Goal: Submit feedback/report problem: Submit feedback/report problem

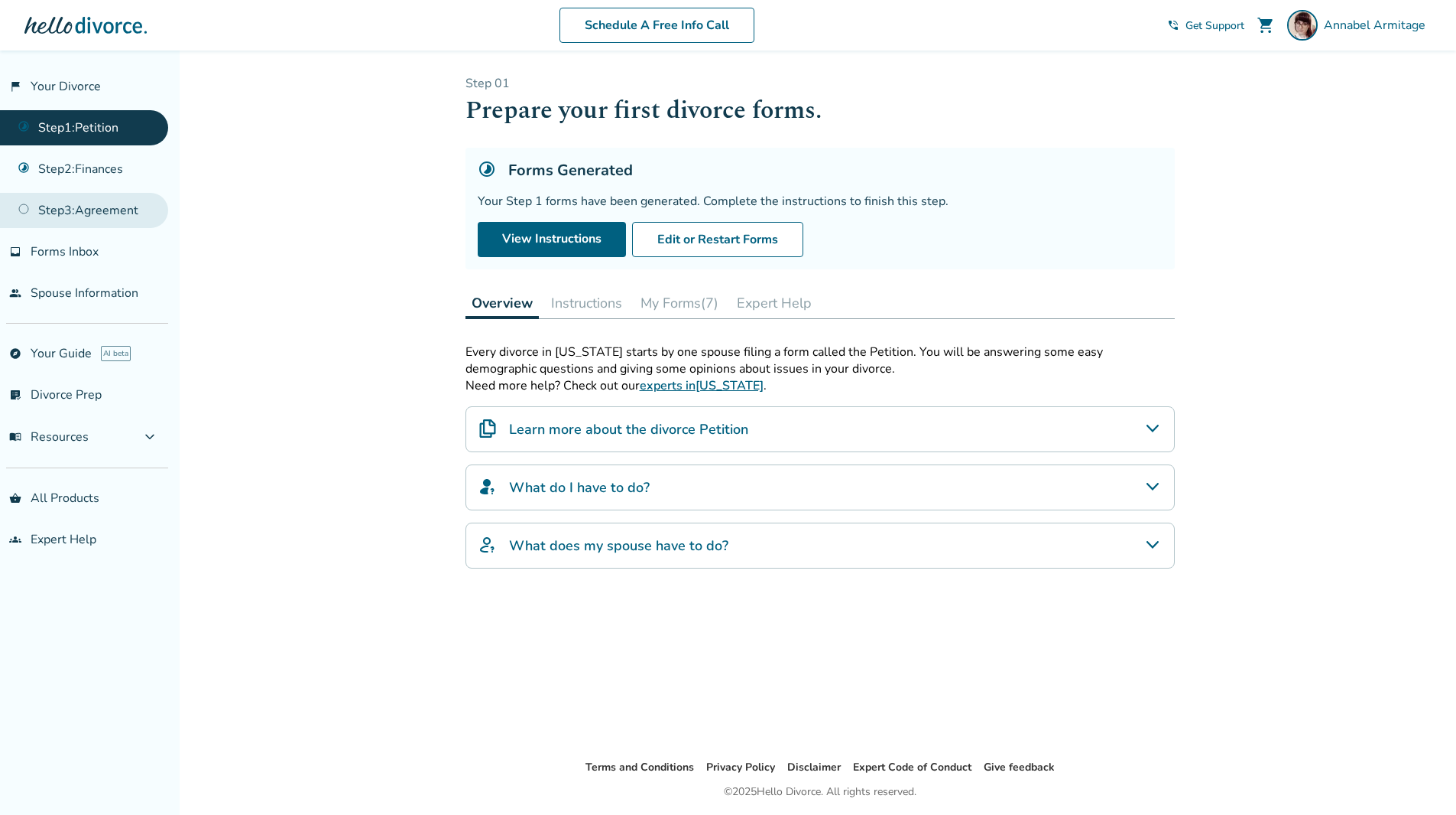
drag, startPoint x: 90, startPoint y: 173, endPoint x: 96, endPoint y: 195, distance: 22.8
click at [90, 173] on link "Step 2 : Finances" at bounding box center [84, 169] width 168 height 35
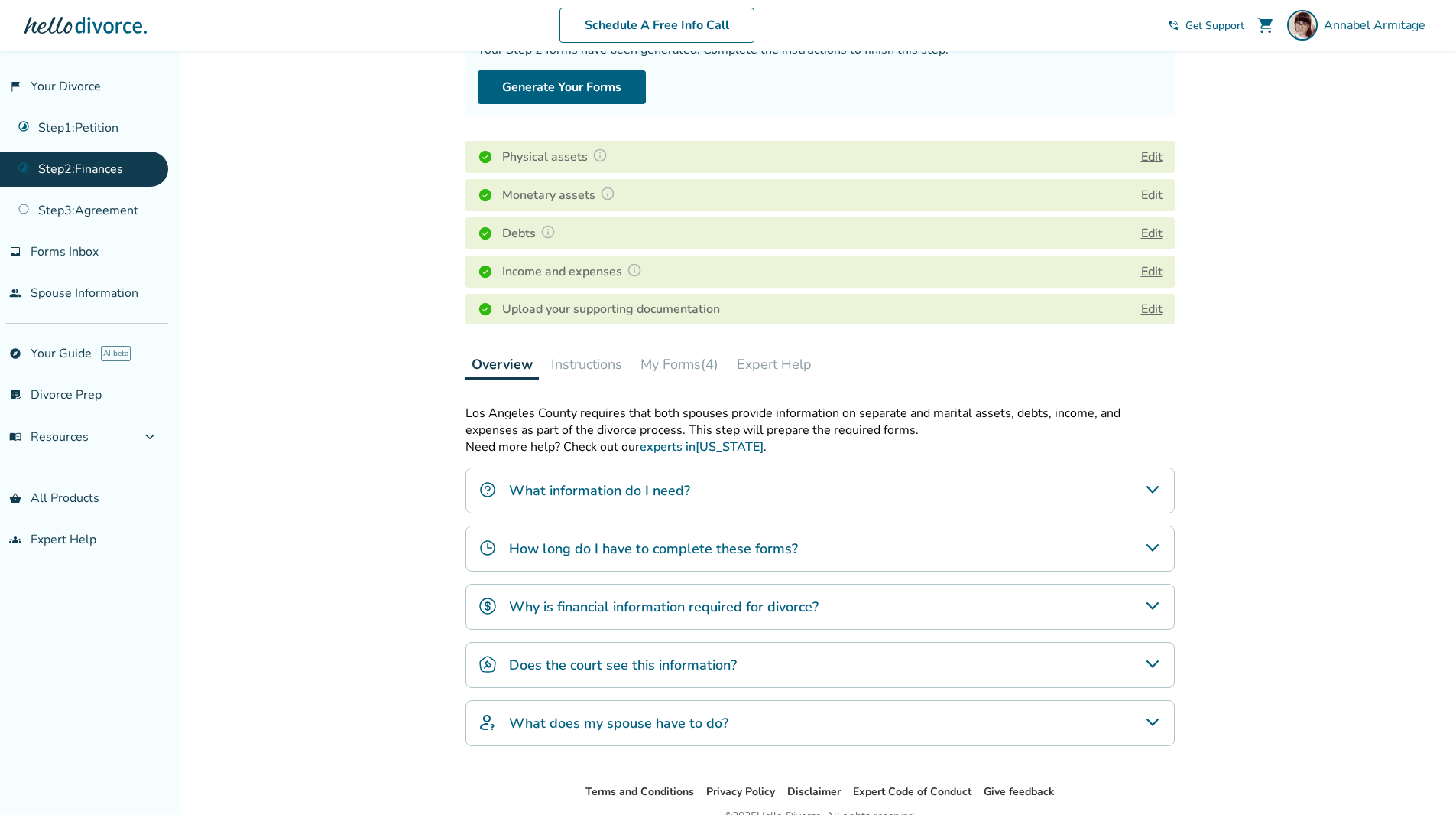
scroll to position [153, 0]
click at [605, 366] on button "Instructions" at bounding box center [587, 362] width 84 height 30
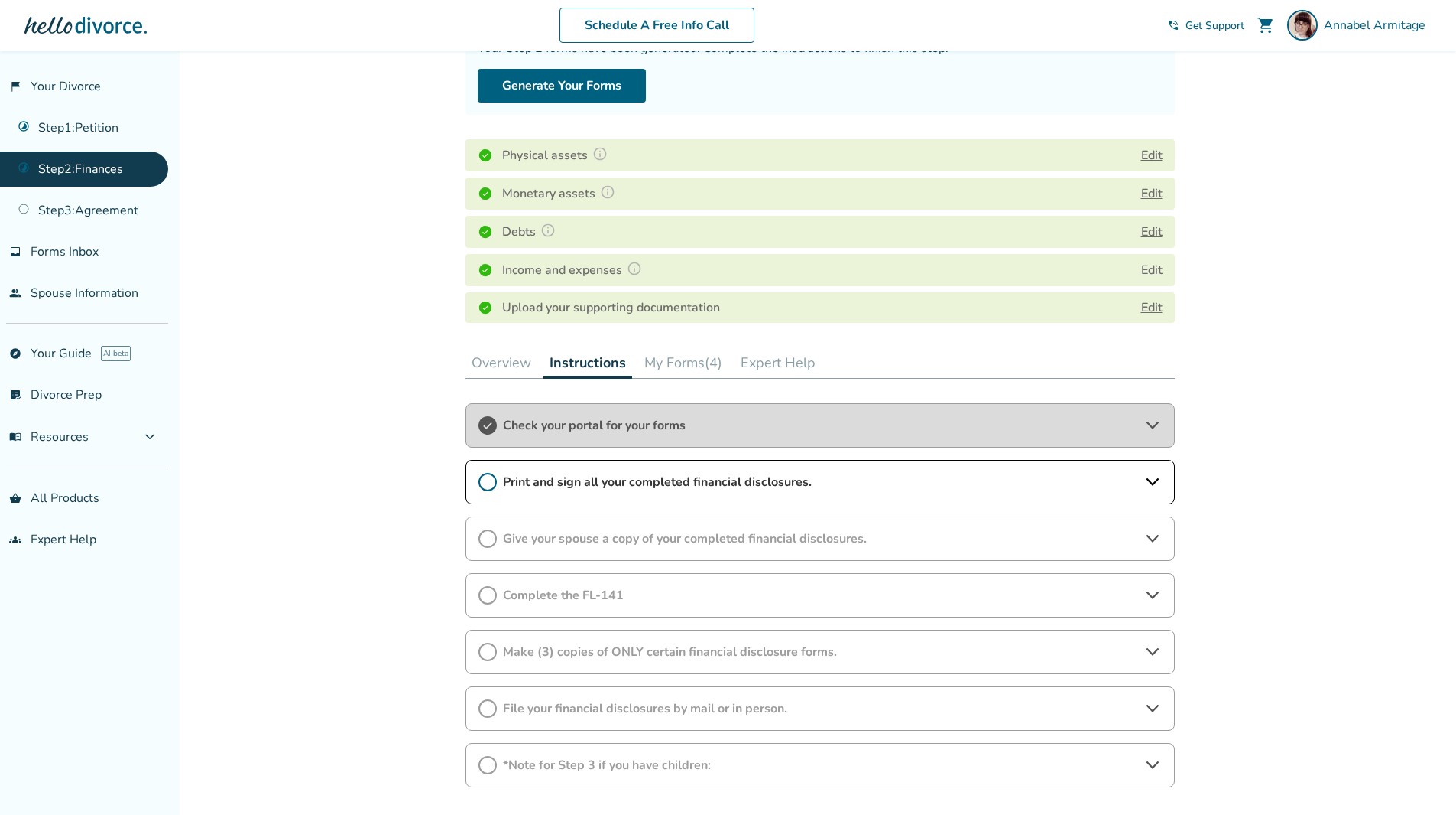
scroll to position [257, 0]
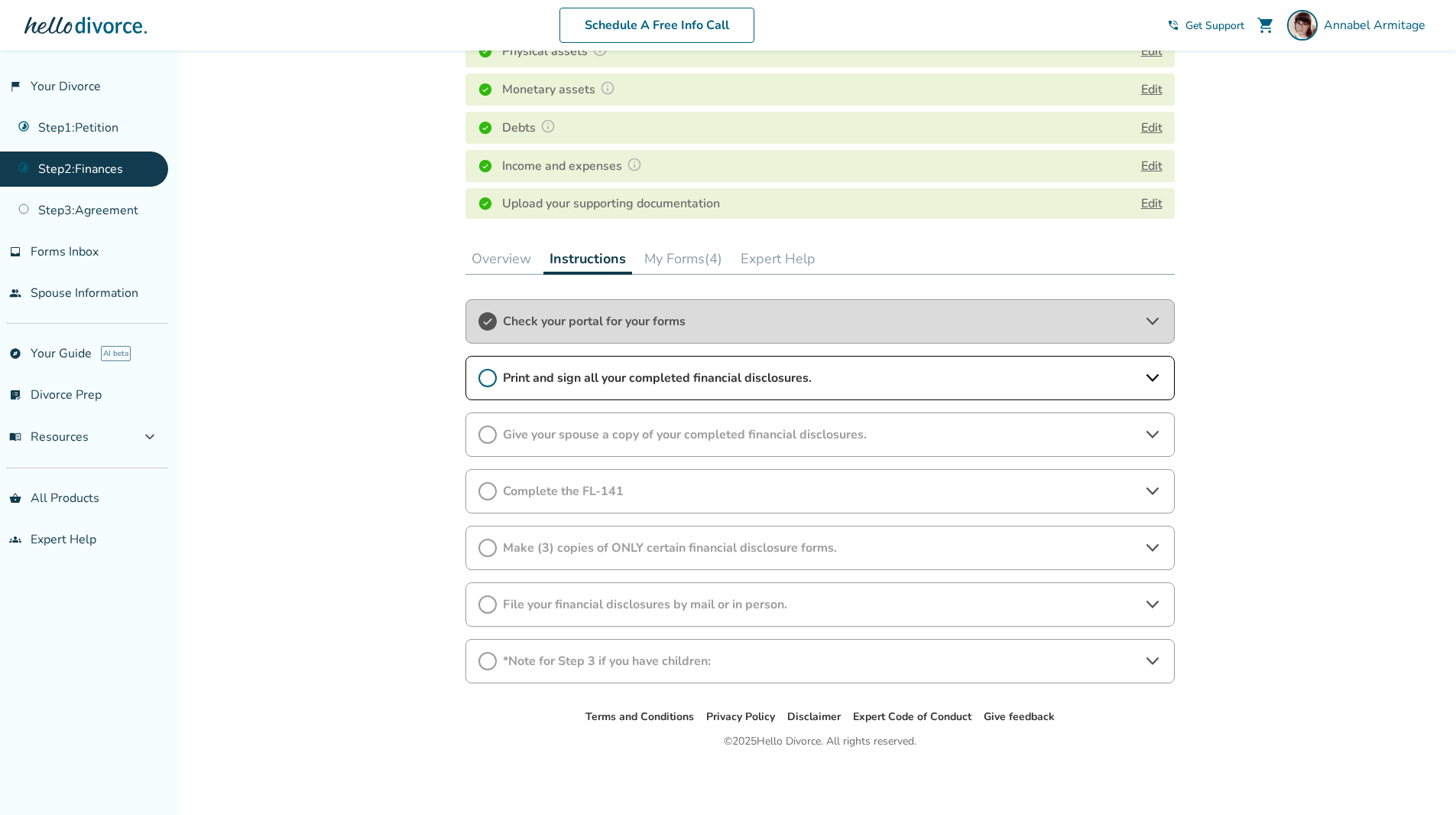
drag, startPoint x: 481, startPoint y: 379, endPoint x: 485, endPoint y: 391, distance: 12.6
click at [481, 381] on icon at bounding box center [487, 377] width 18 height 18
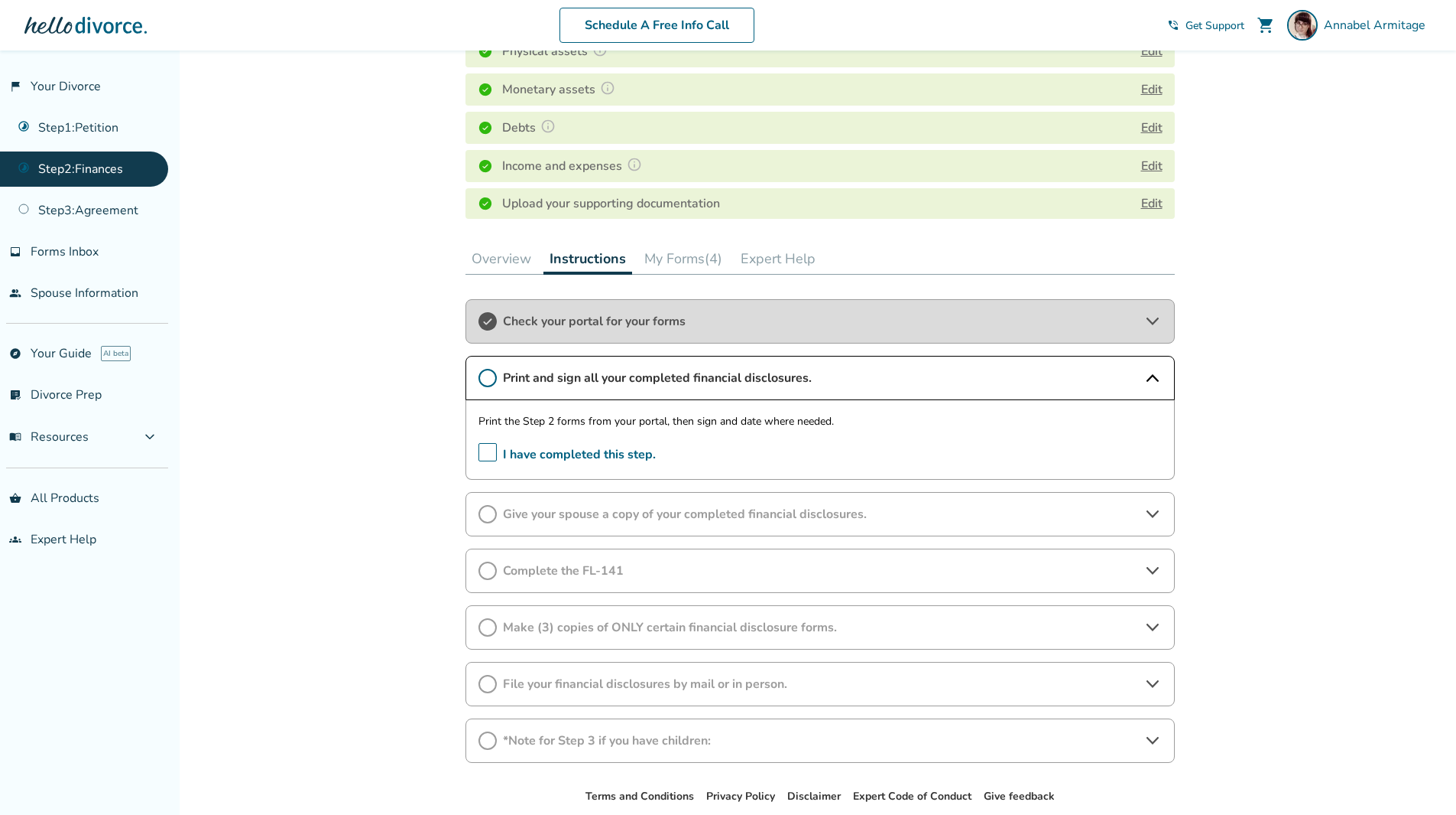
click at [485, 457] on span "I have completed this step." at bounding box center [567, 454] width 177 height 23
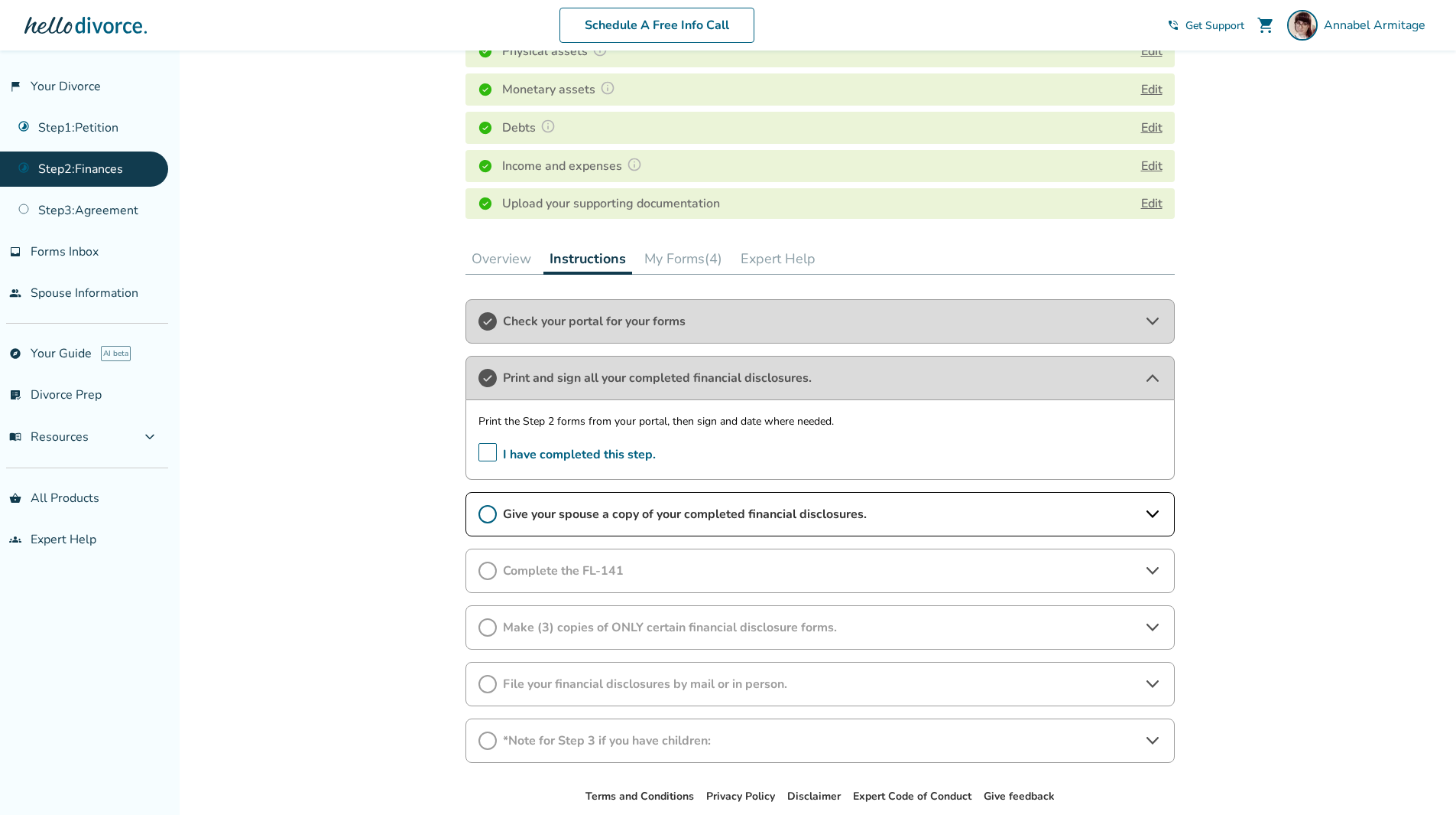
click at [492, 514] on icon at bounding box center [487, 514] width 18 height 18
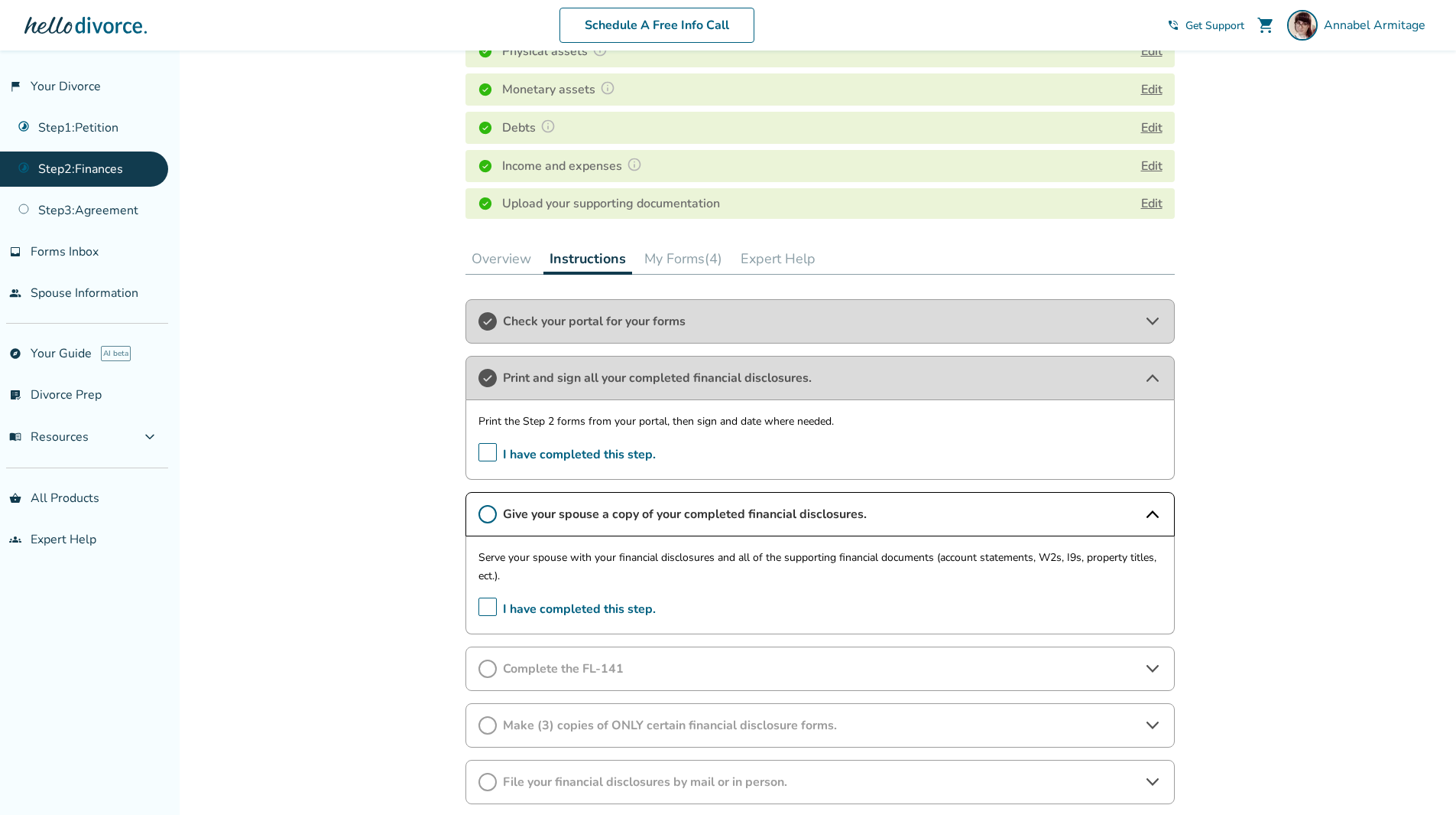
click at [487, 612] on span "I have completed this step." at bounding box center [567, 609] width 177 height 23
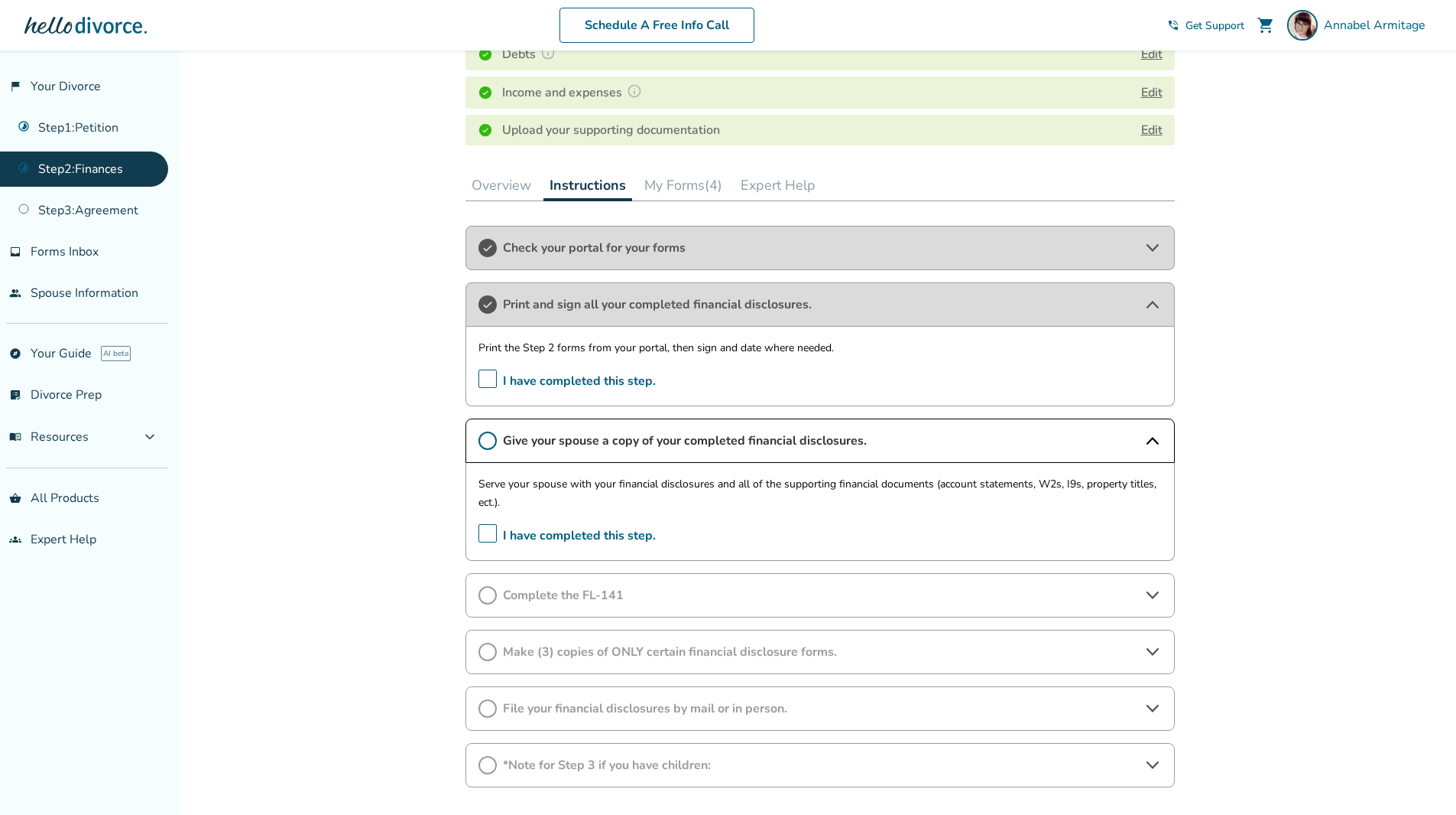
scroll to position [435, 0]
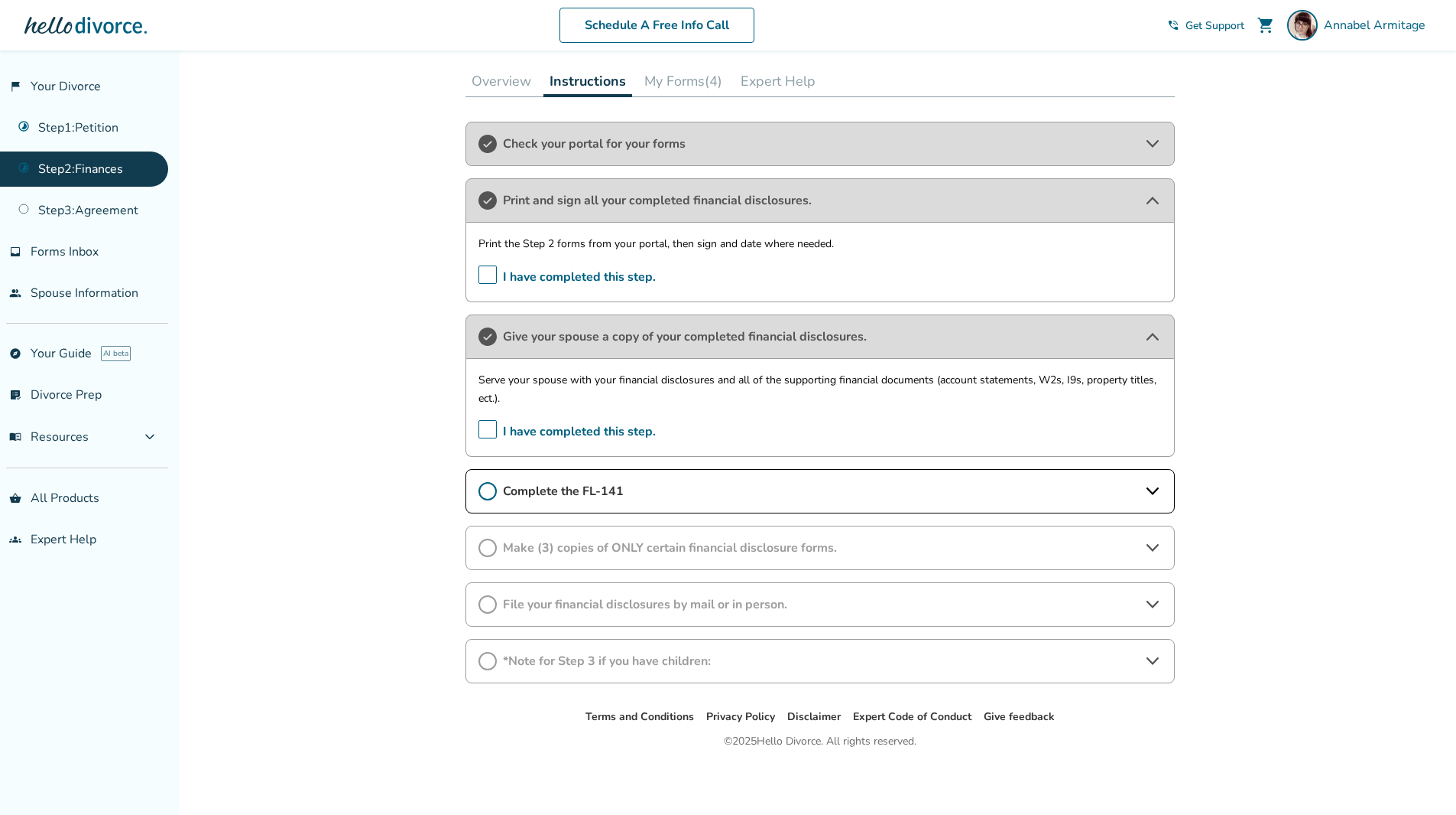
drag, startPoint x: 489, startPoint y: 492, endPoint x: 489, endPoint y: 500, distance: 8.0
click at [489, 492] on icon at bounding box center [487, 490] width 18 height 18
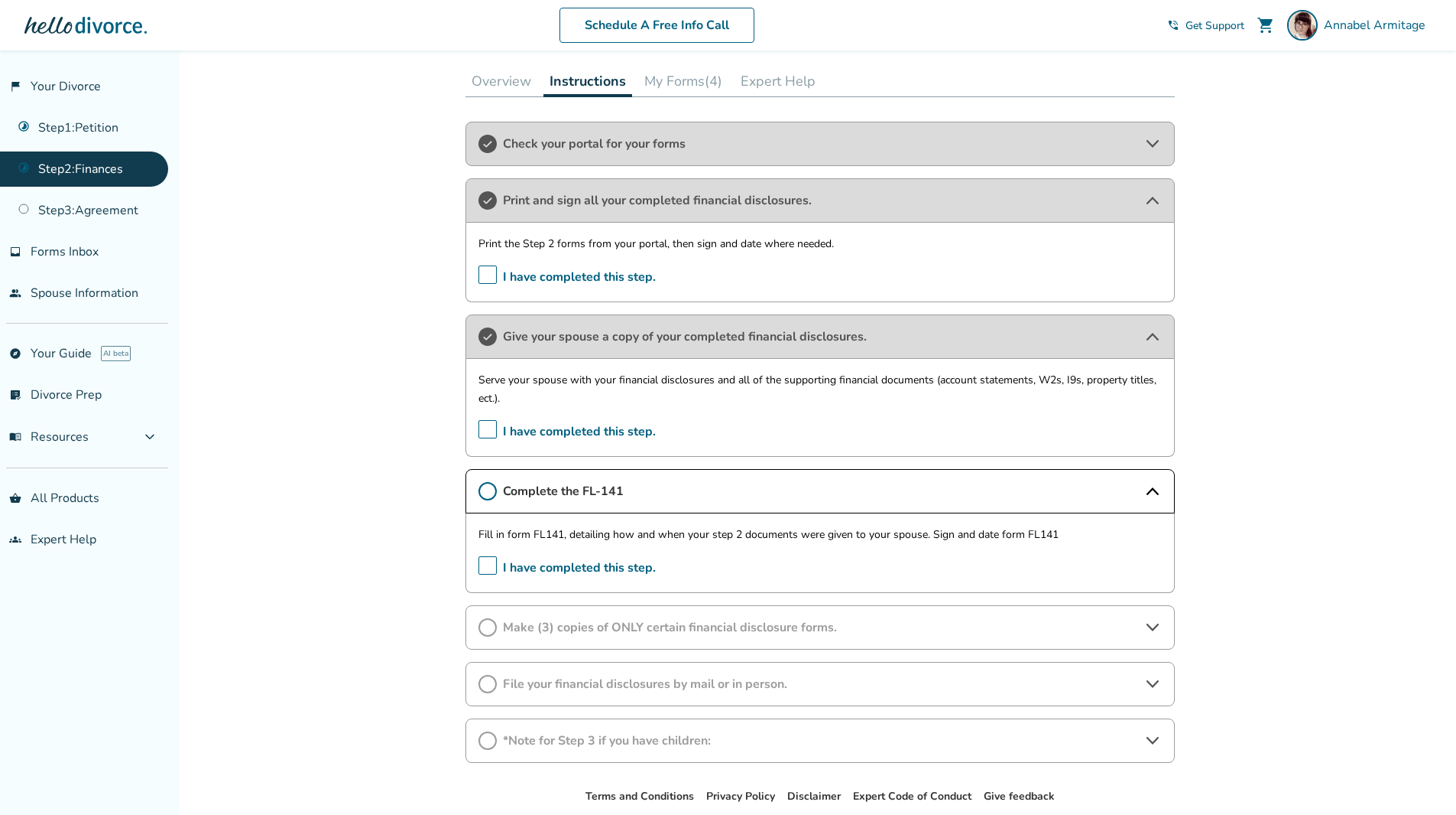
click at [496, 574] on span "I have completed this step." at bounding box center [567, 568] width 177 height 23
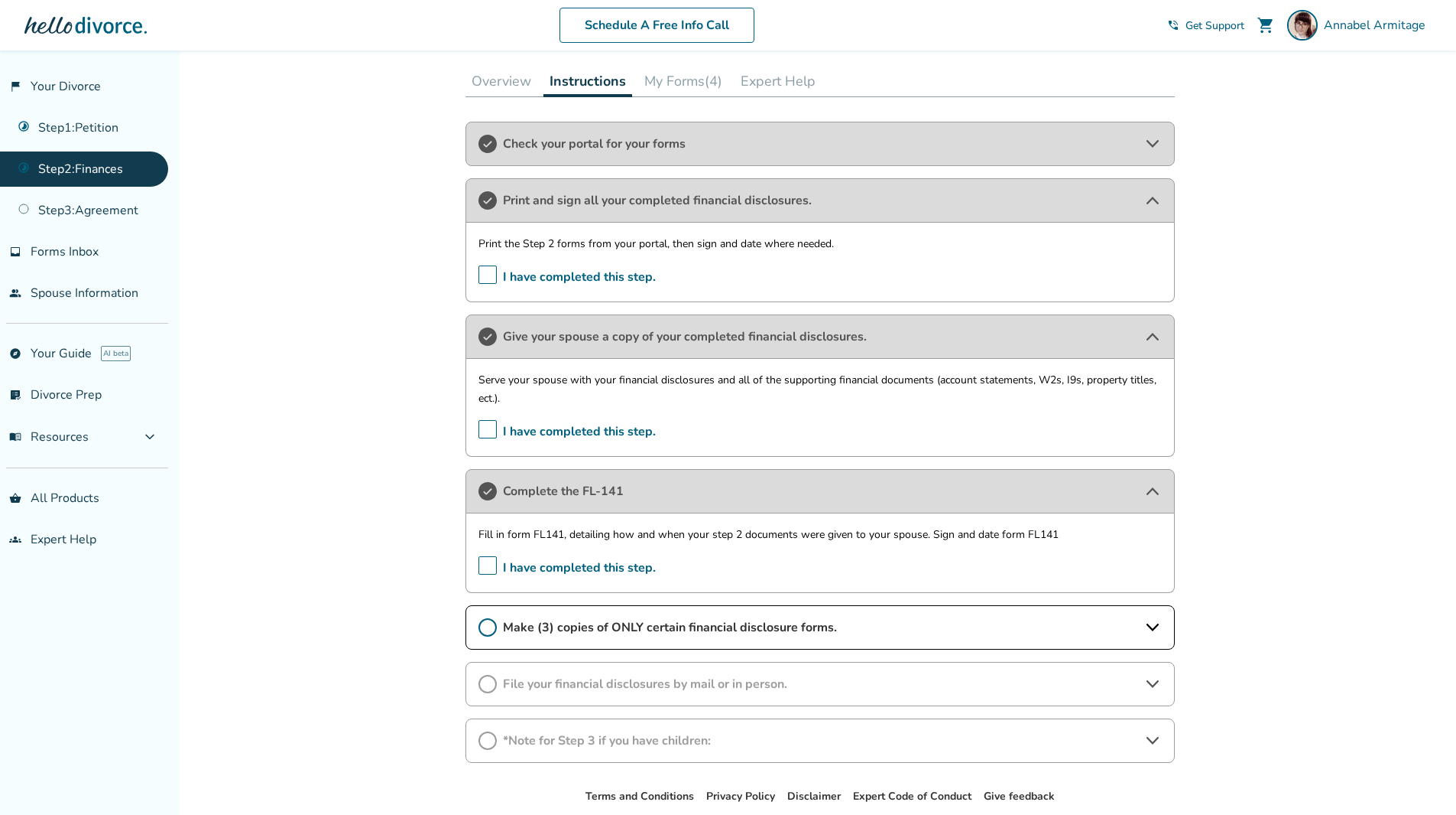
click at [1045, 620] on span "Make (3) copies of ONLY certain financial disclosure forms." at bounding box center [819, 626] width 635 height 17
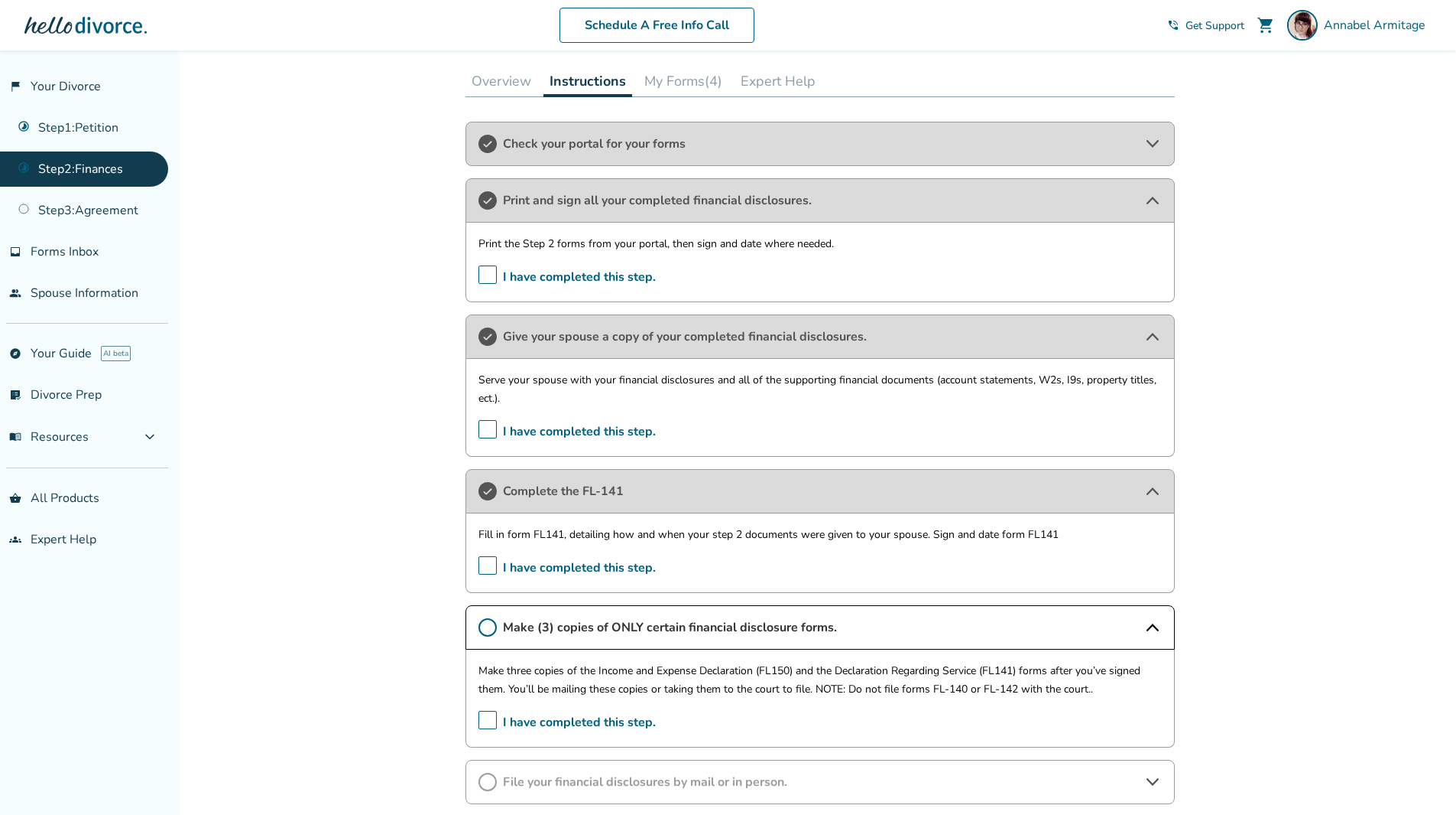
scroll to position [612, 0]
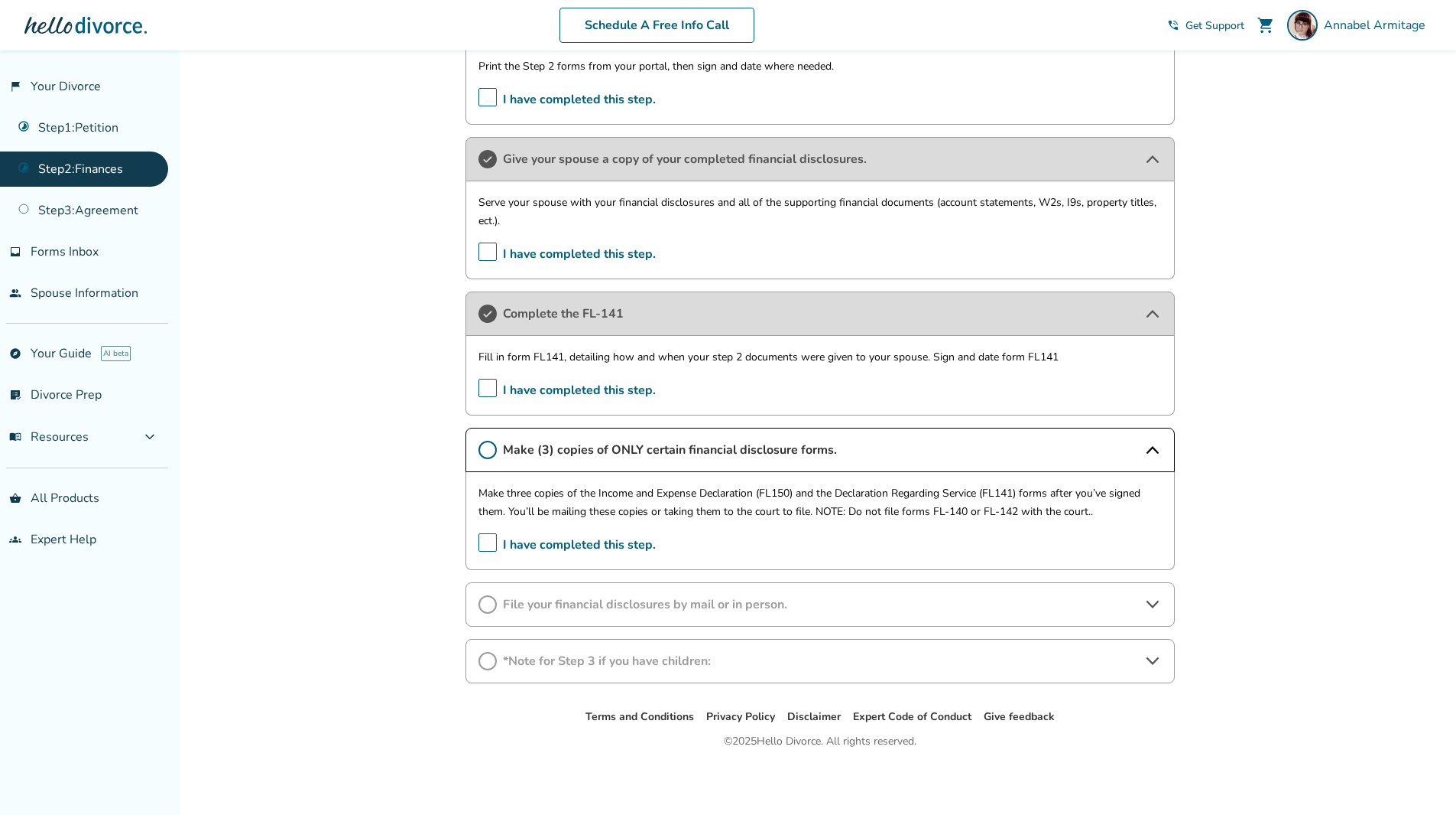
click at [483, 544] on span "I have completed this step." at bounding box center [567, 545] width 177 height 23
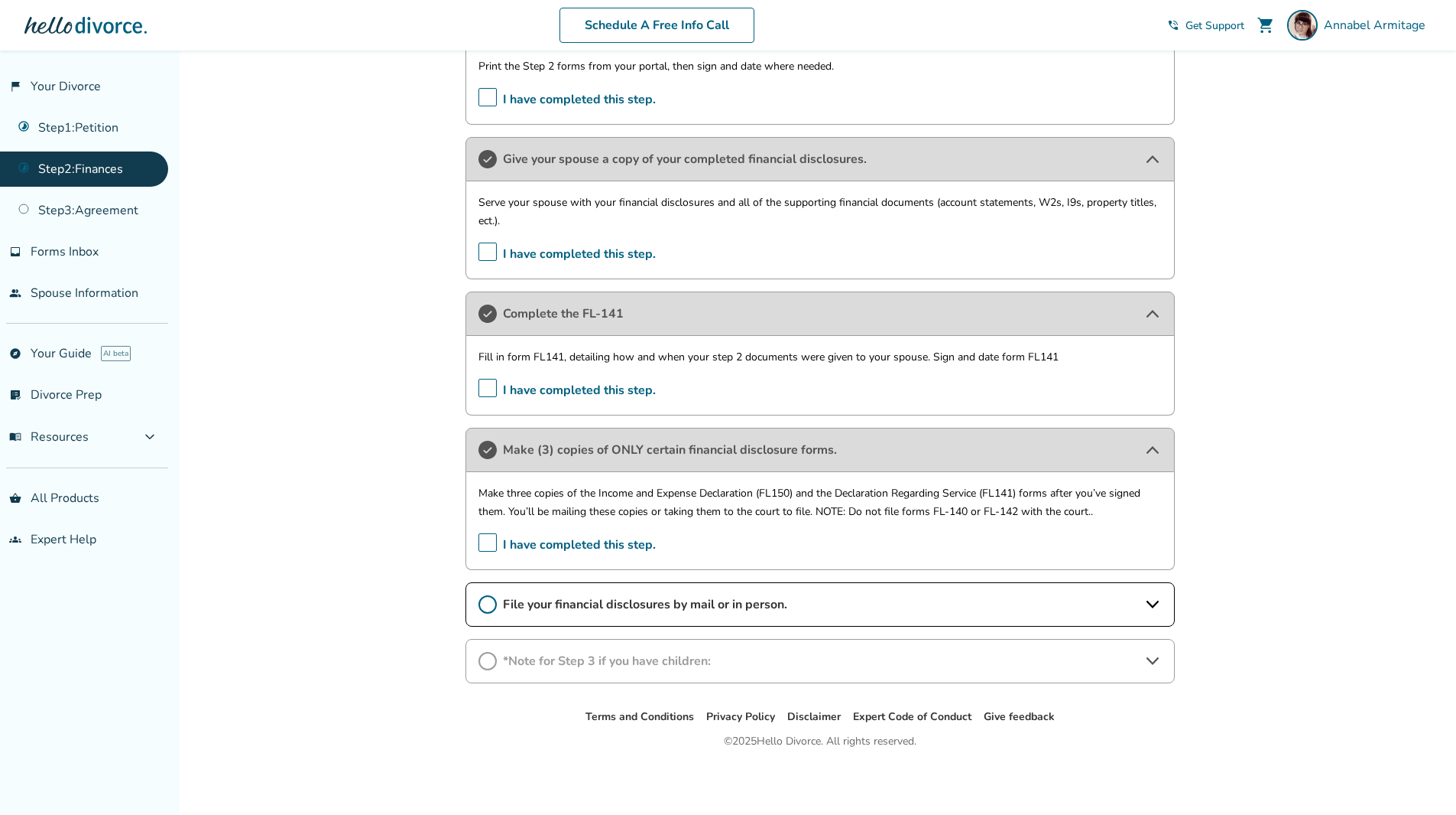
click at [570, 607] on span "File your financial disclosures by mail or in person." at bounding box center [819, 604] width 635 height 17
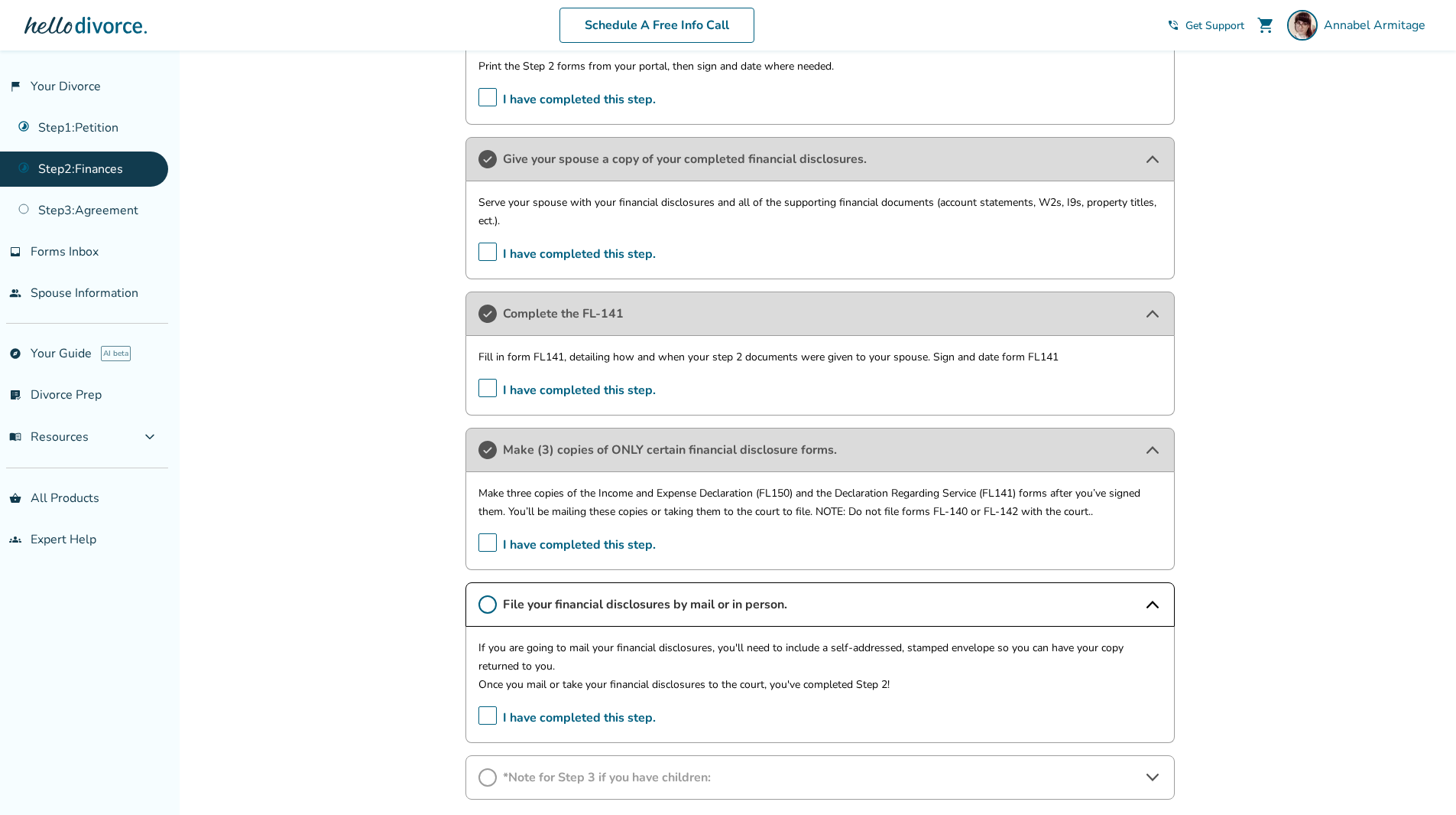
scroll to position [728, 0]
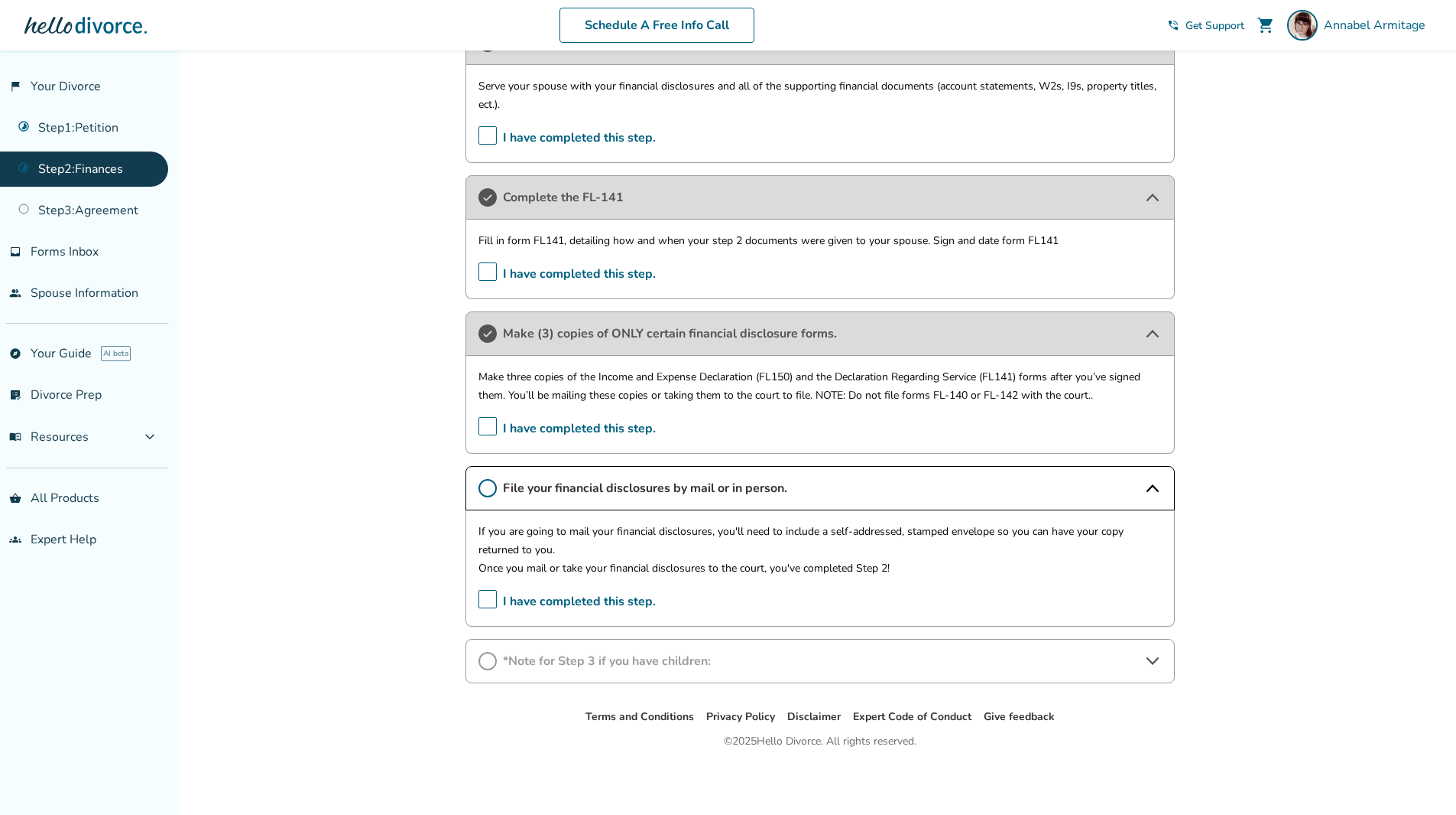
click at [492, 603] on span "I have completed this step." at bounding box center [567, 601] width 177 height 23
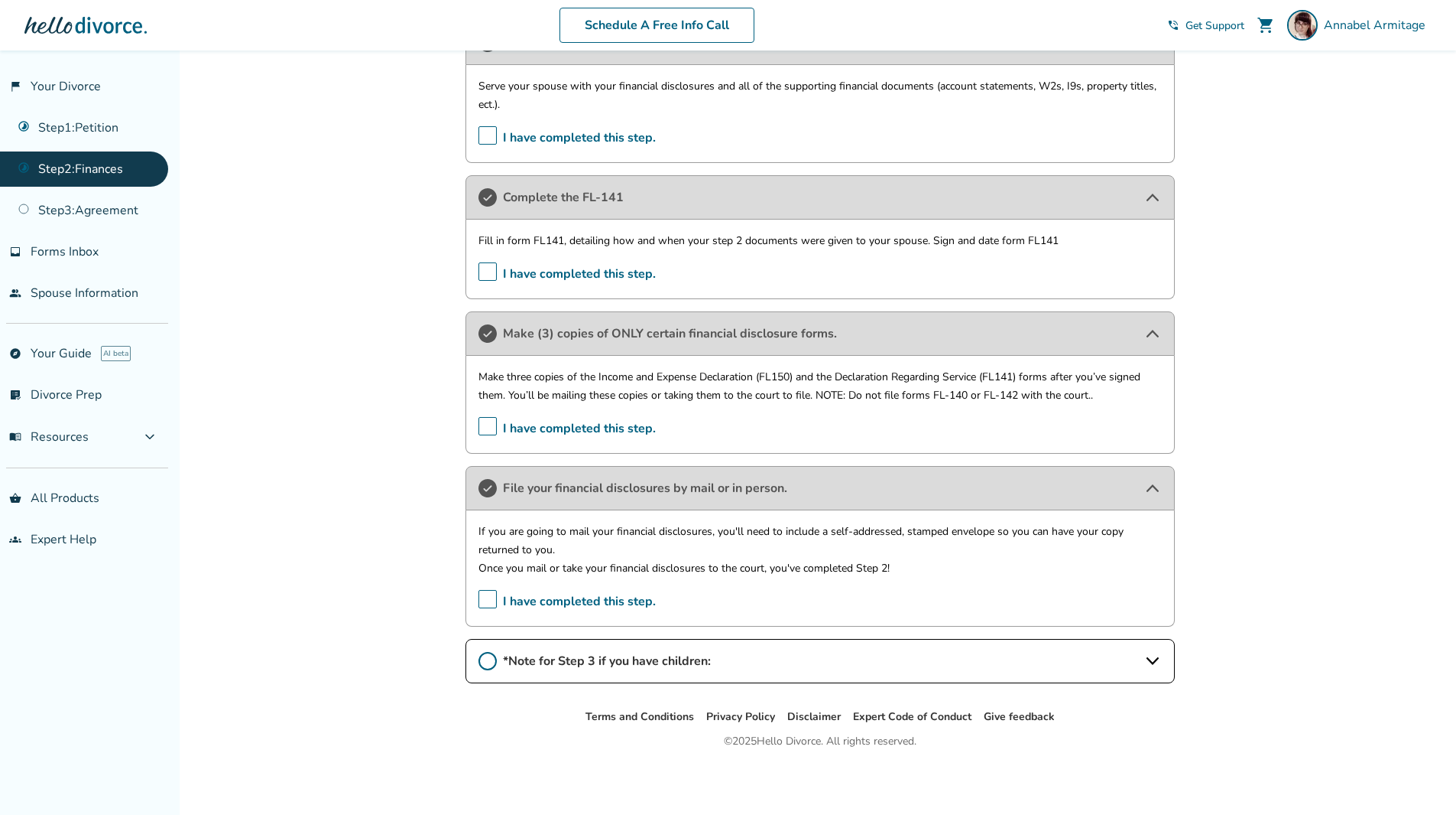
click at [973, 671] on div "*Note for Step 3 if you have children:" at bounding box center [820, 661] width 710 height 45
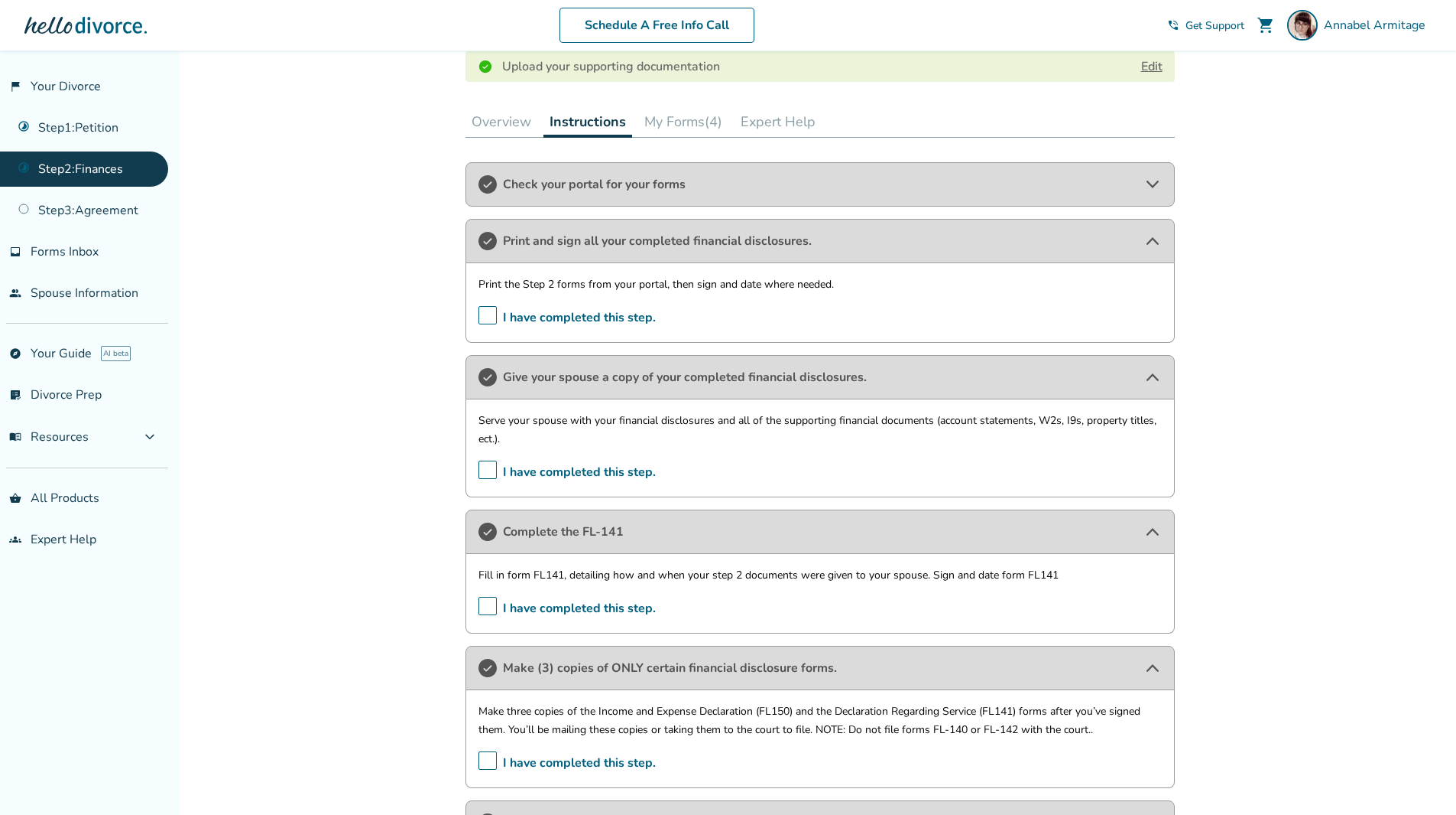
scroll to position [367, 0]
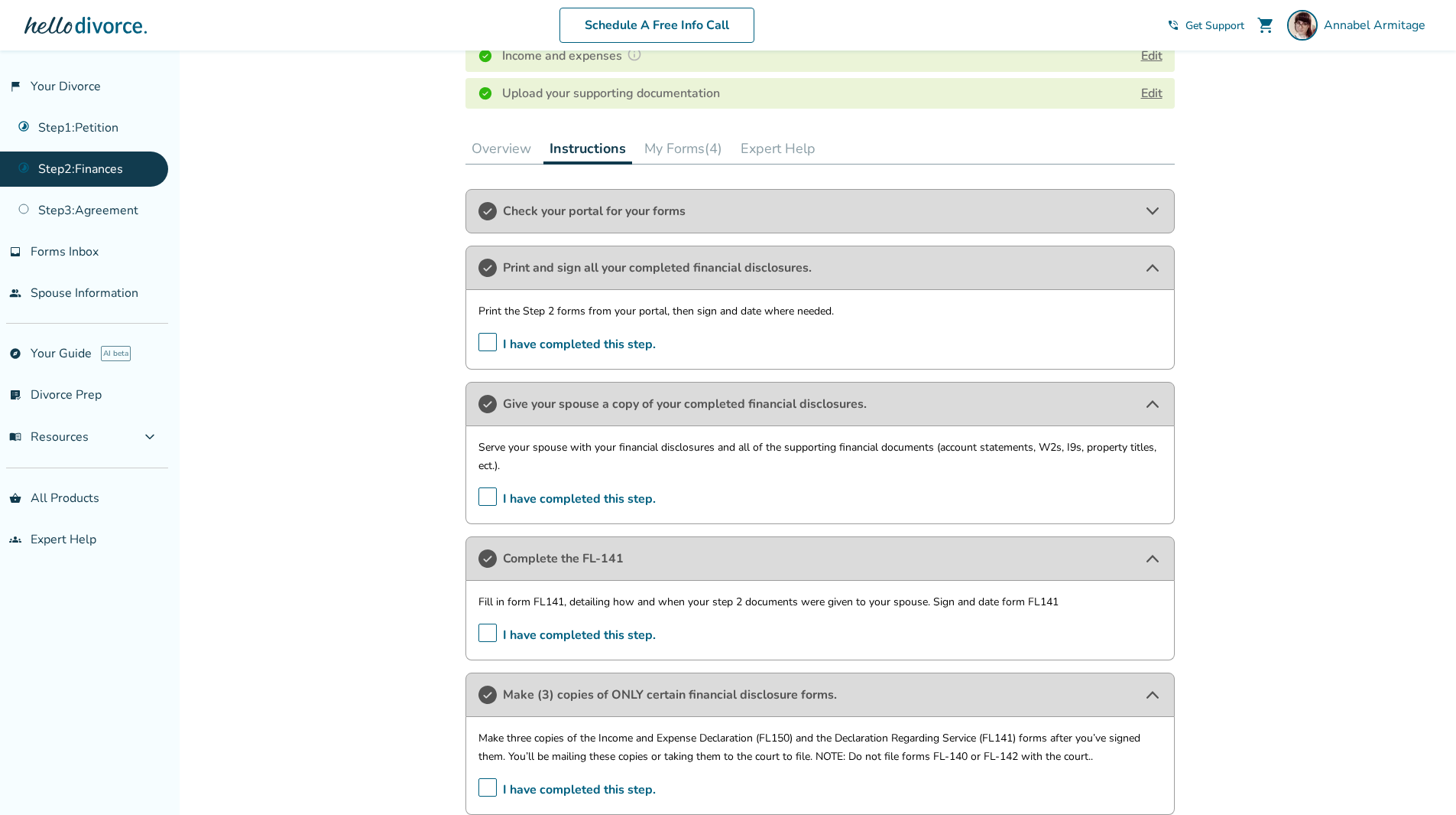
drag, startPoint x: 524, startPoint y: 222, endPoint x: 513, endPoint y: 222, distance: 11.0
click at [524, 222] on div "Check your portal for your forms" at bounding box center [820, 211] width 710 height 45
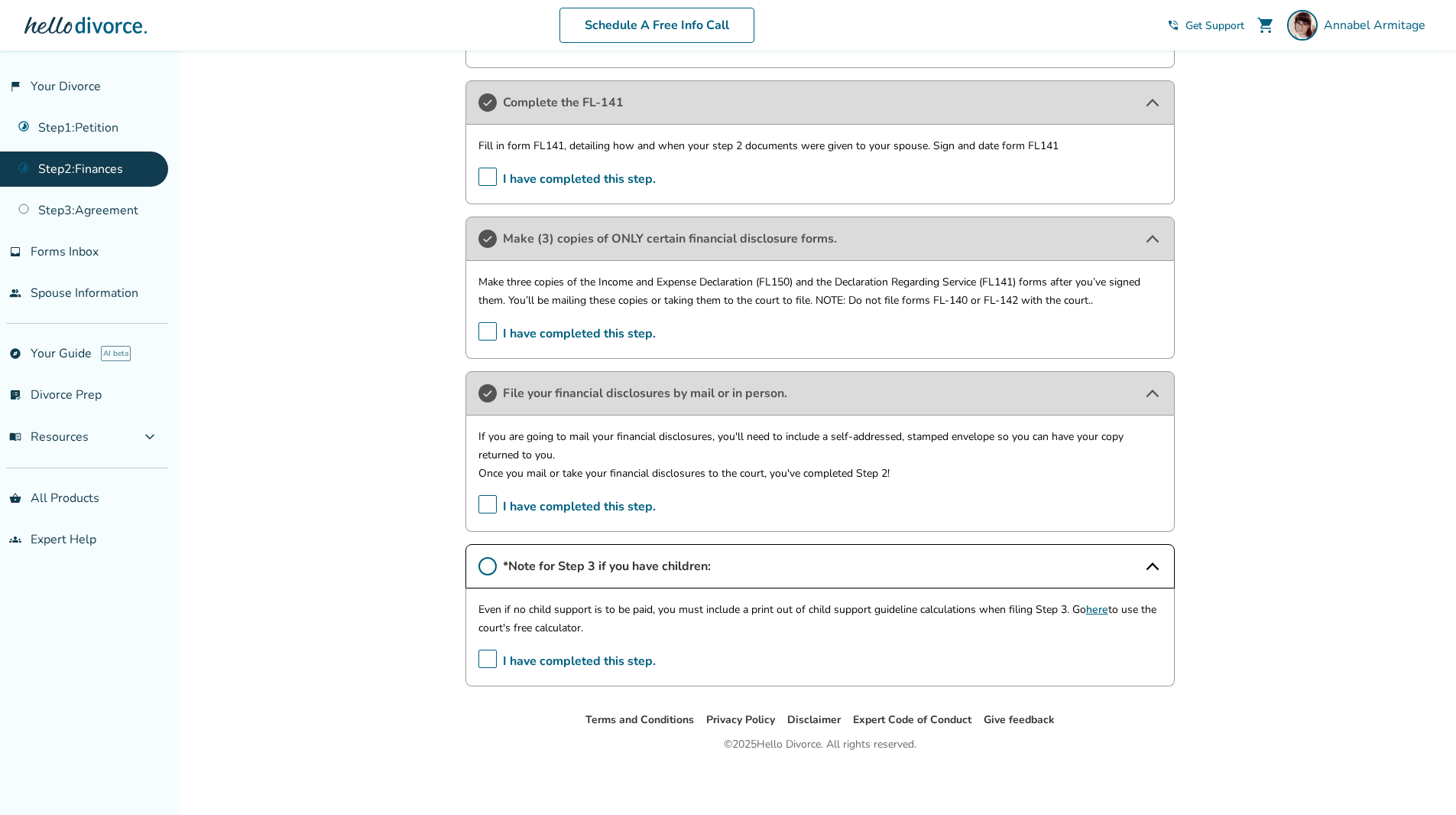
scroll to position [905, 0]
click at [113, 219] on link "Step 3 : Agreement" at bounding box center [84, 210] width 168 height 35
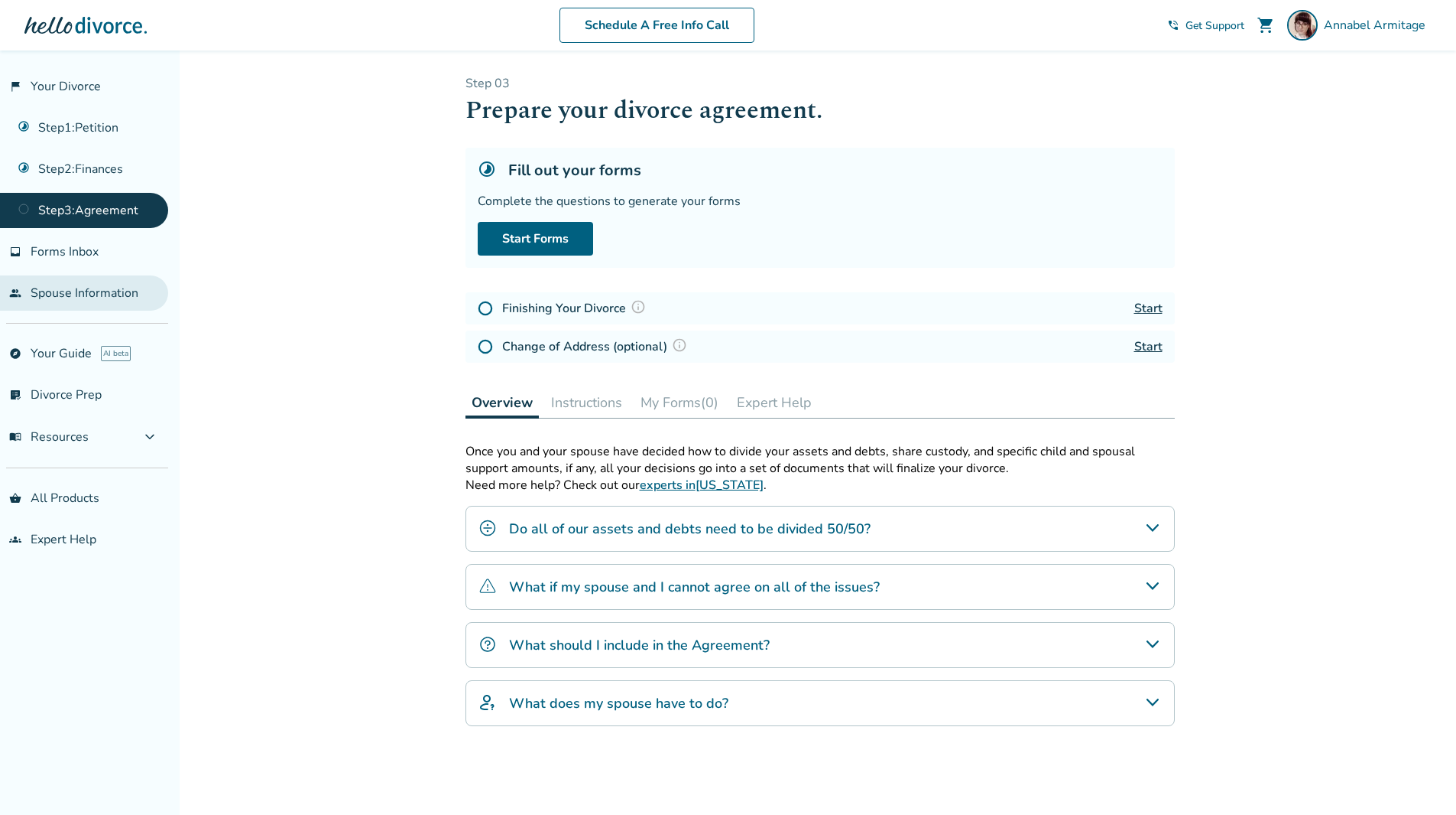
click at [51, 294] on link "people Spouse Information" at bounding box center [84, 293] width 168 height 35
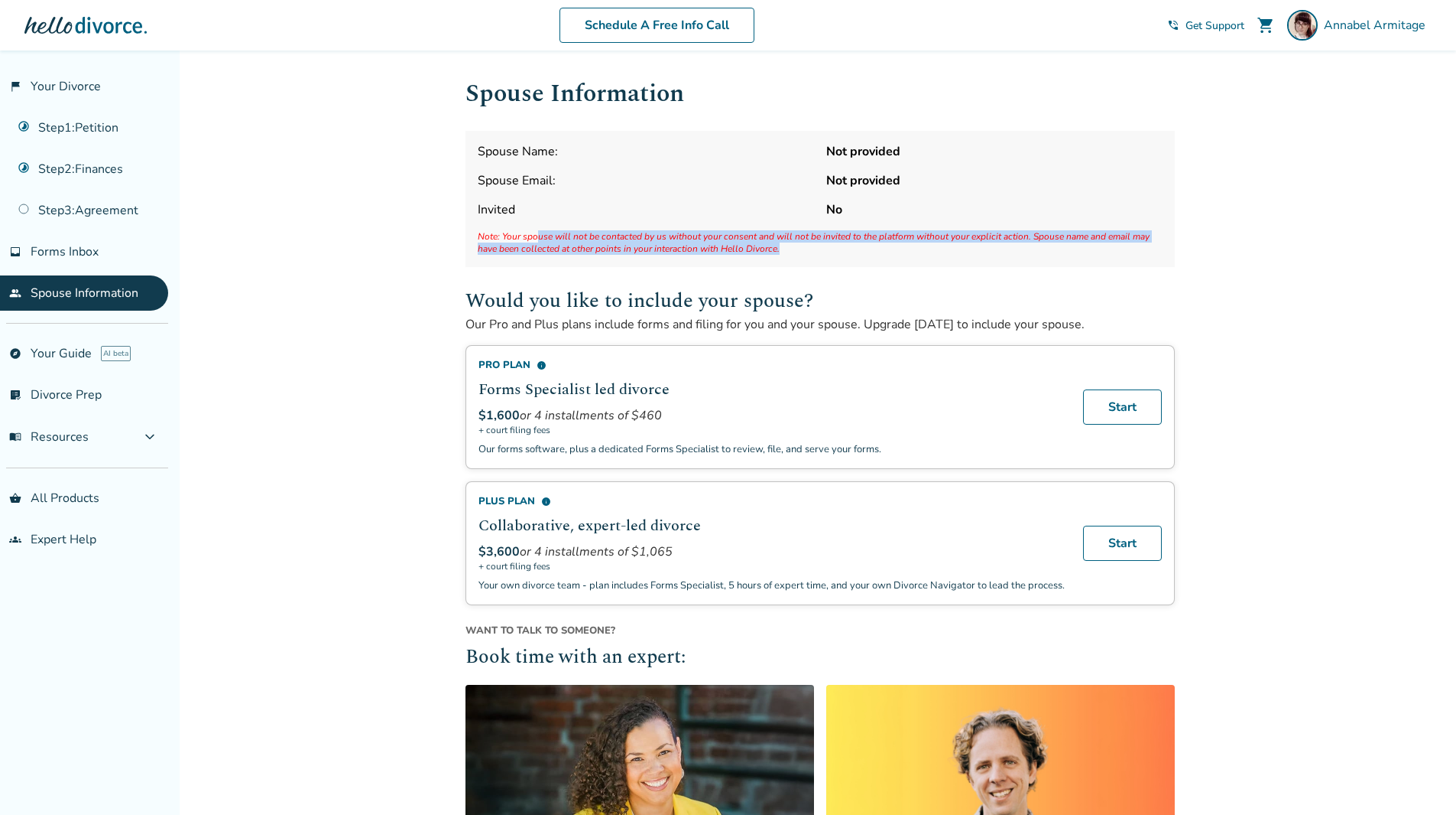
drag, startPoint x: 792, startPoint y: 245, endPoint x: 536, endPoint y: 227, distance: 256.6
click at [536, 227] on div "Spouse Name: Not provided Spouse Email: Not provided Invited No Note: Your spou…" at bounding box center [820, 198] width 710 height 136
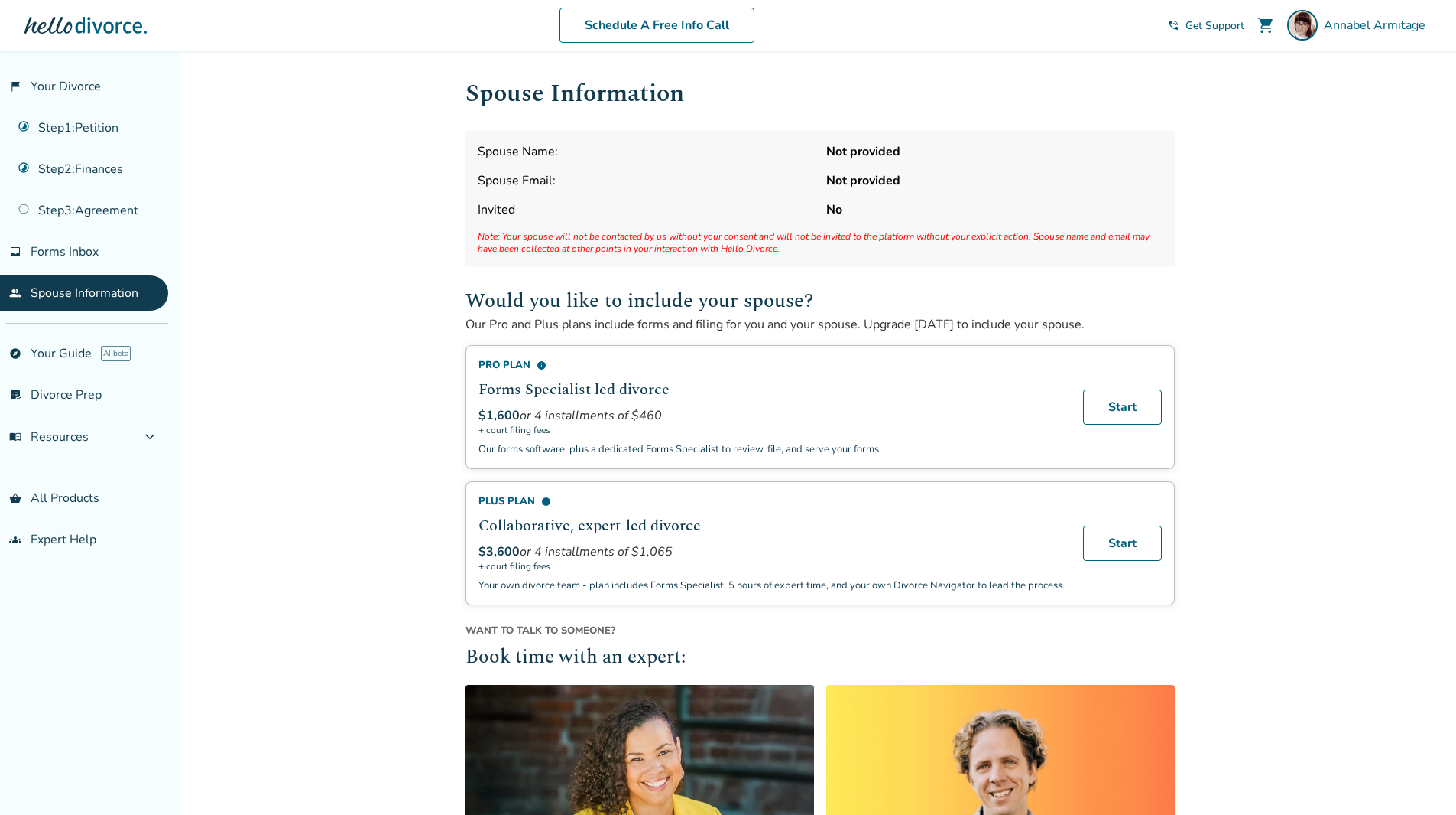
click at [392, 328] on div "Added to cart Spouse Information Spouse Name: Not provided Spouse Email: Not pr…" at bounding box center [728, 608] width 1456 height 1115
click at [95, 217] on link "Step 3 : Agreement" at bounding box center [84, 210] width 168 height 35
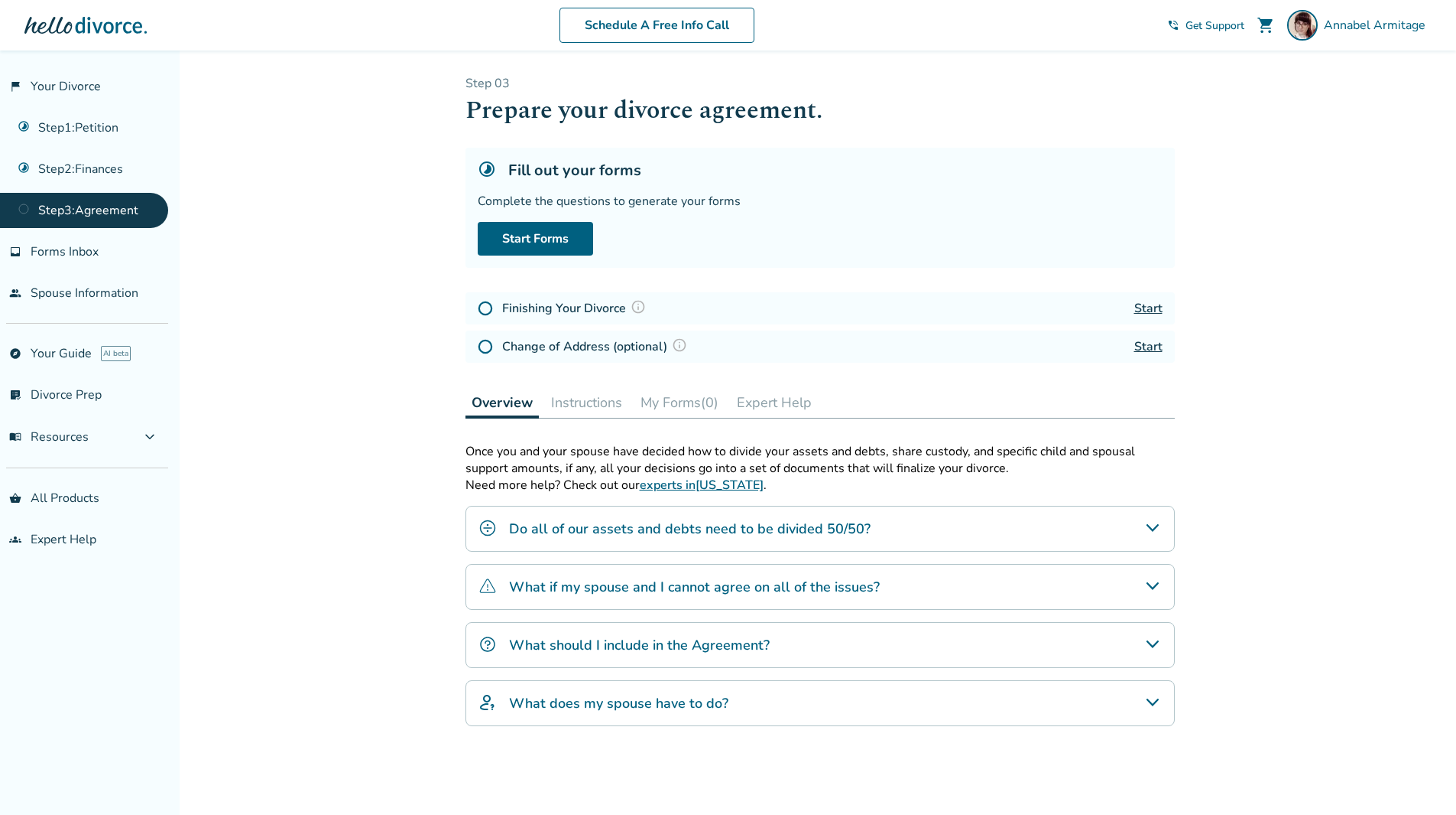
click at [825, 539] on div "Do all of our assets and debts need to be divided 50/50?" at bounding box center [820, 528] width 710 height 46
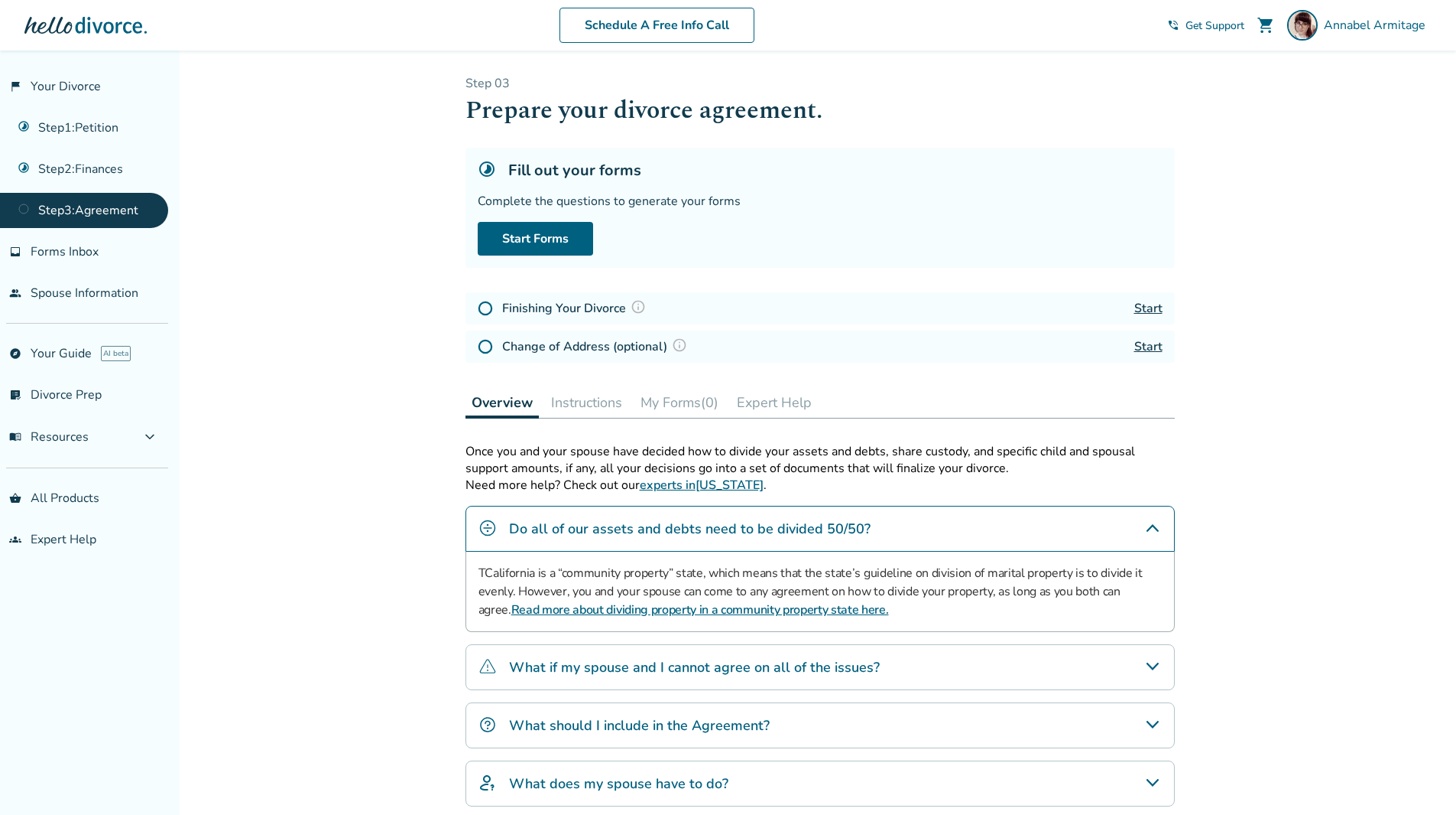
click at [828, 531] on h4 "Do all of our assets and debts need to be divided 50/50?" at bounding box center [690, 528] width 362 height 19
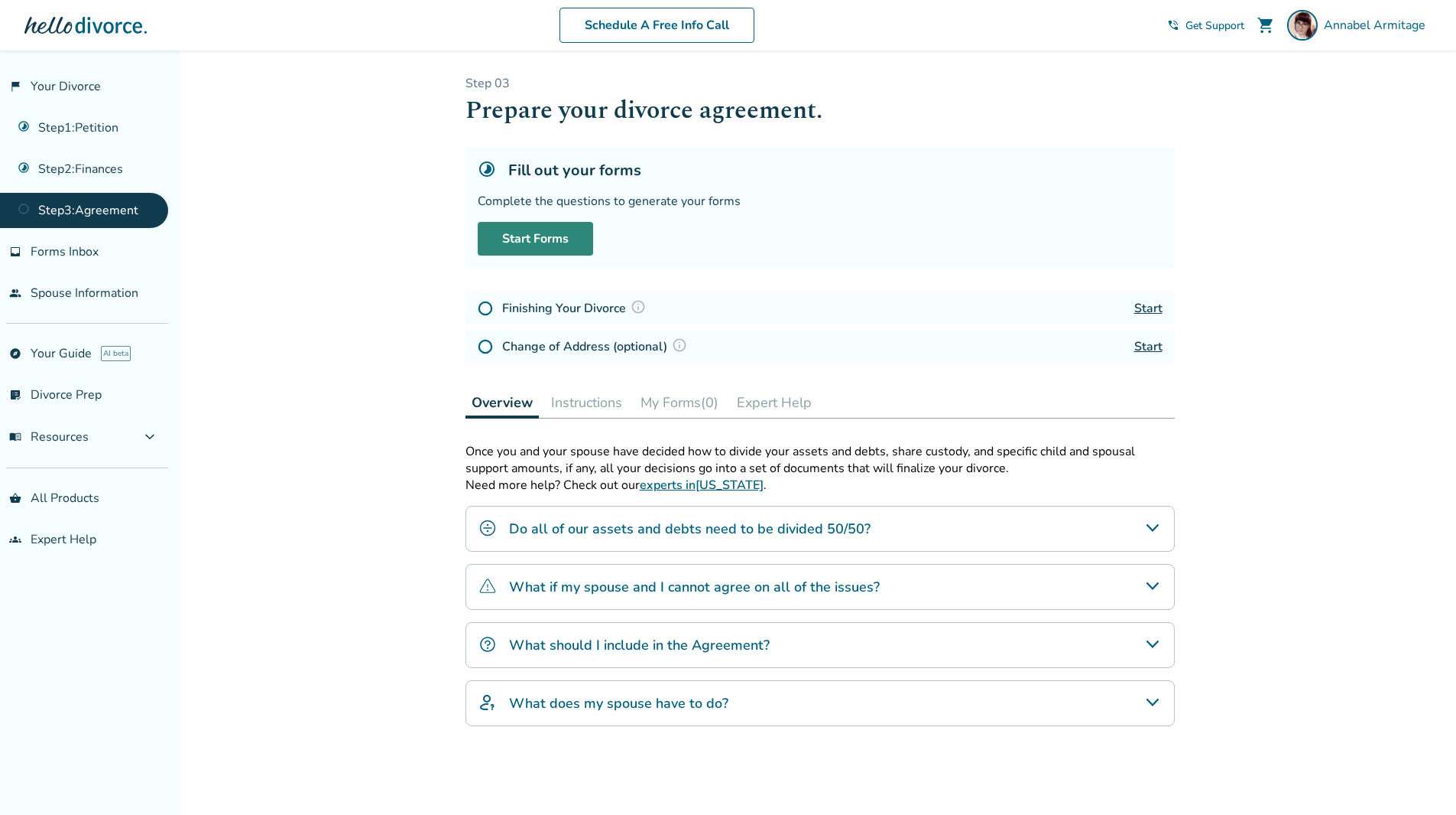
click at [524, 229] on link "Start Forms" at bounding box center [536, 238] width 116 height 34
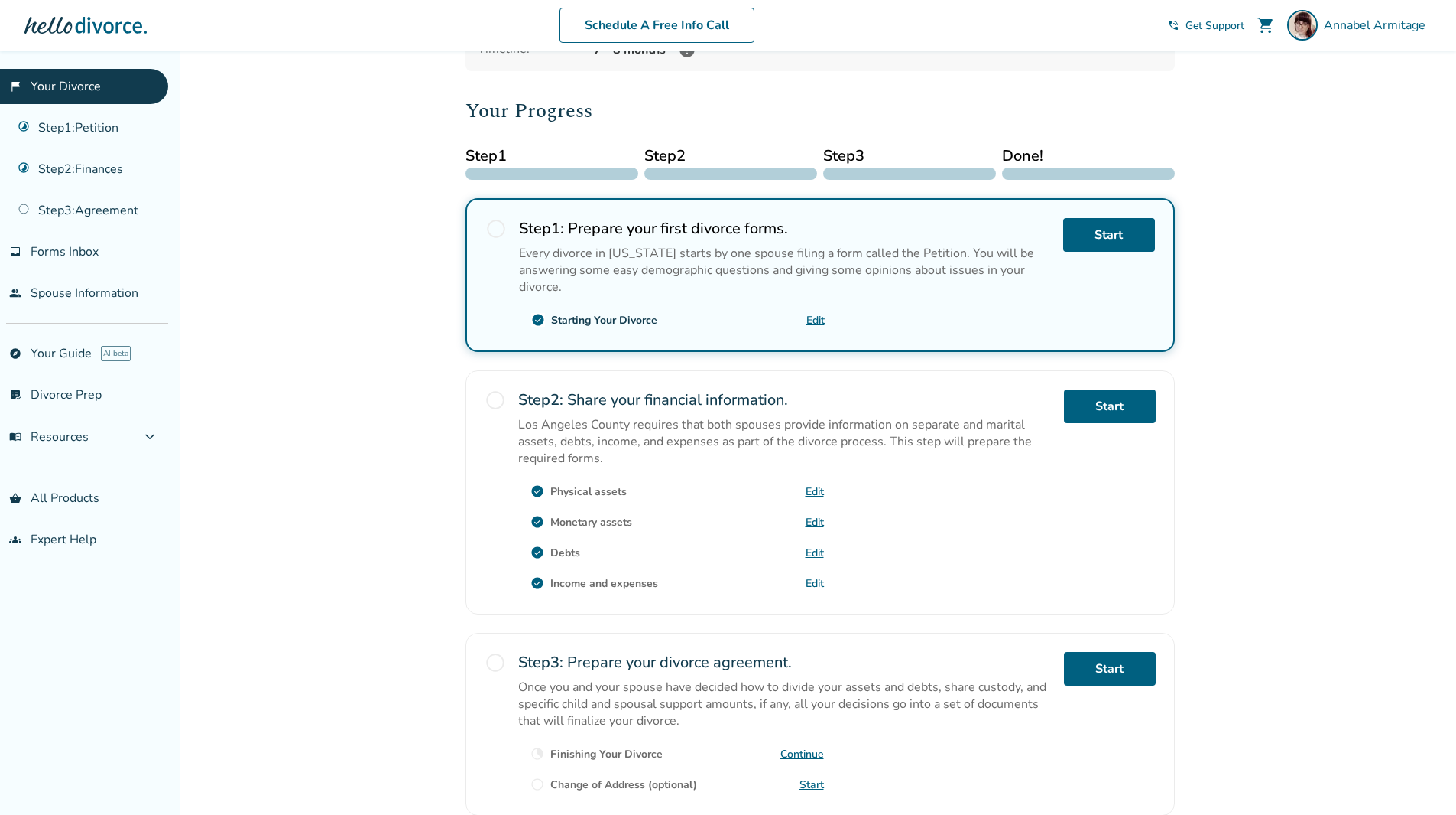
scroll to position [274, 0]
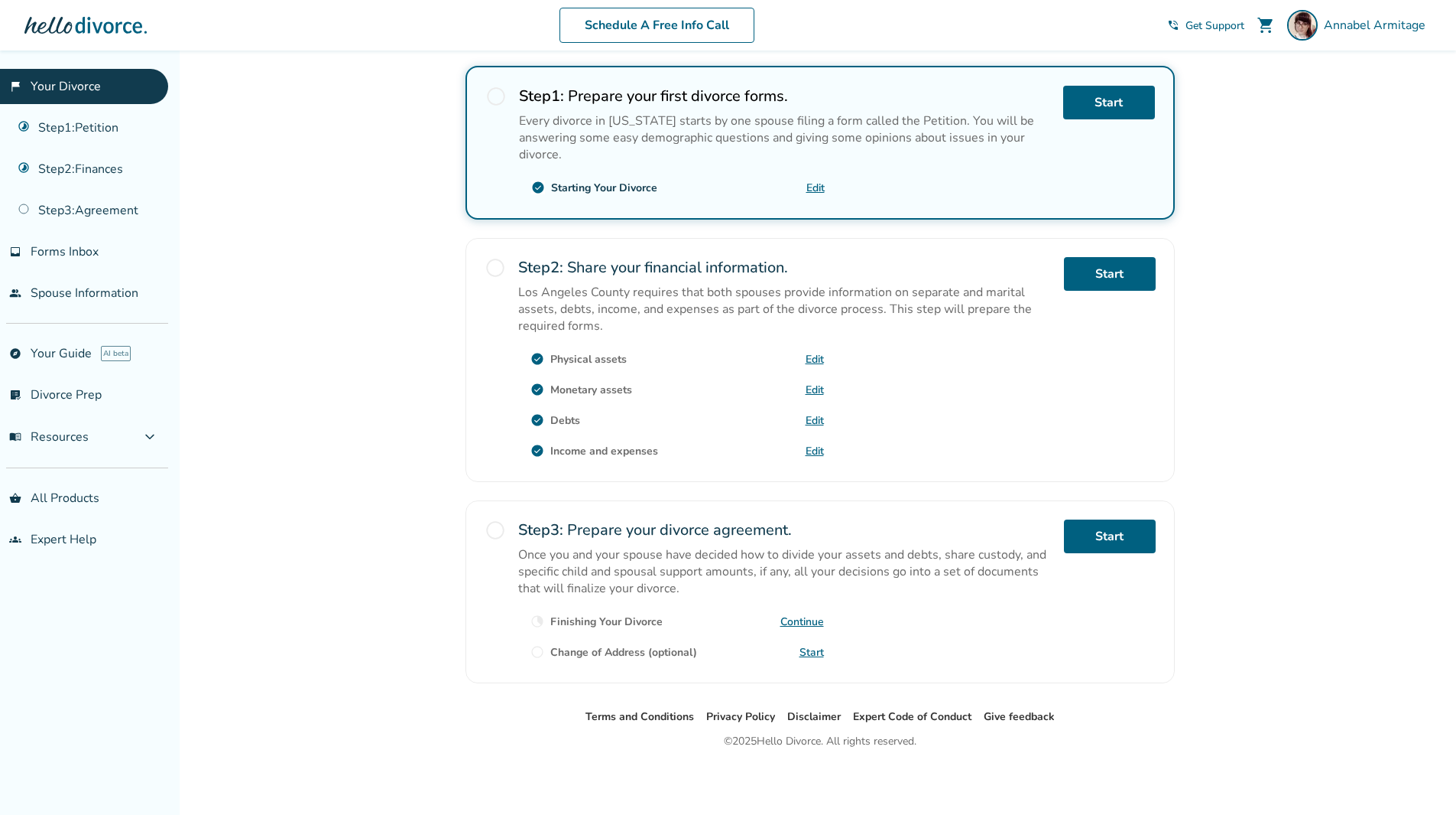
click at [800, 620] on link "Continue" at bounding box center [802, 621] width 44 height 15
drag, startPoint x: 107, startPoint y: 212, endPoint x: 220, endPoint y: 164, distance: 122.8
click at [107, 212] on link "Step 3 : Agreement" at bounding box center [84, 210] width 168 height 35
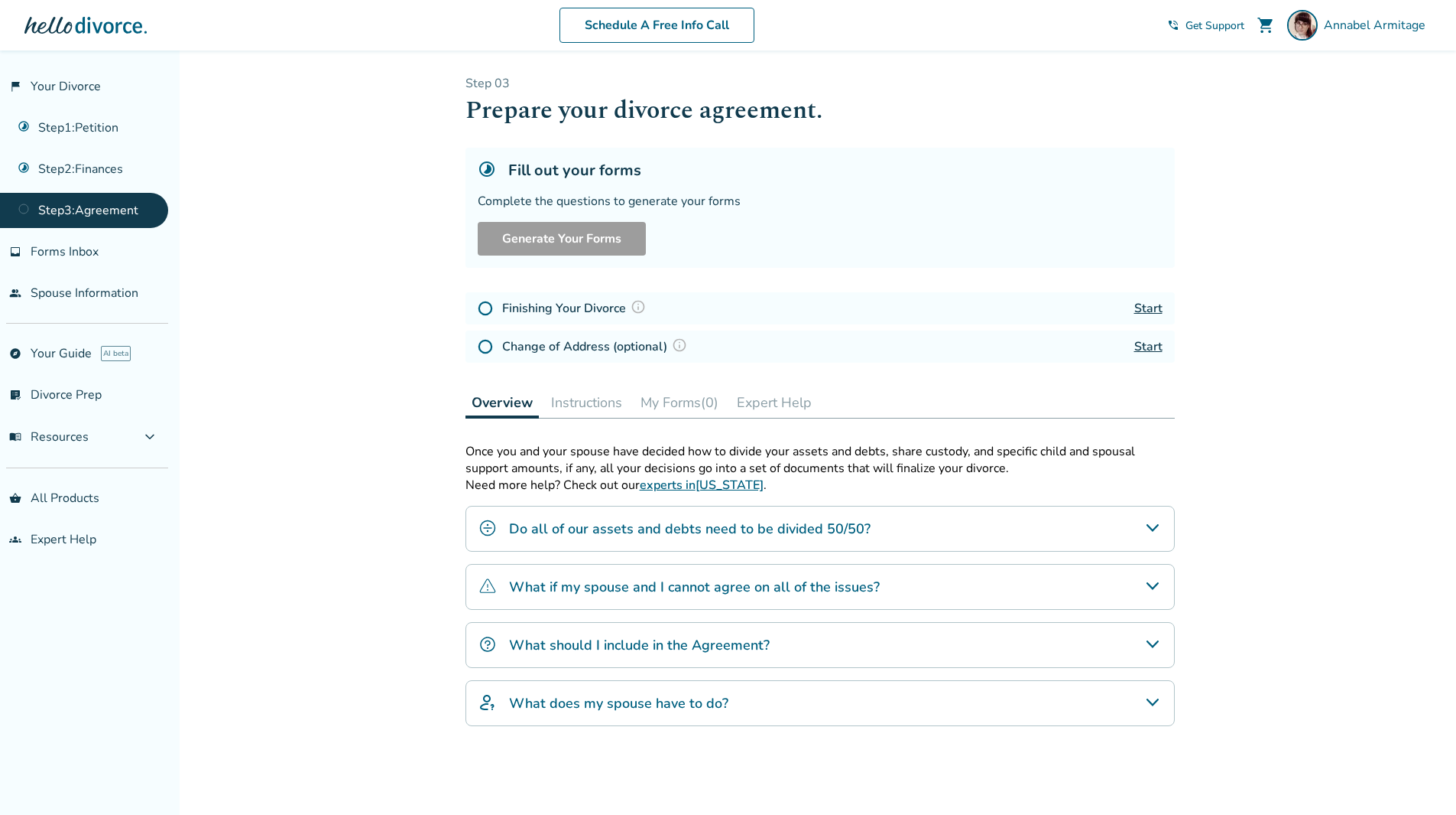
click at [1222, 19] on span "Get Support" at bounding box center [1215, 25] width 59 height 15
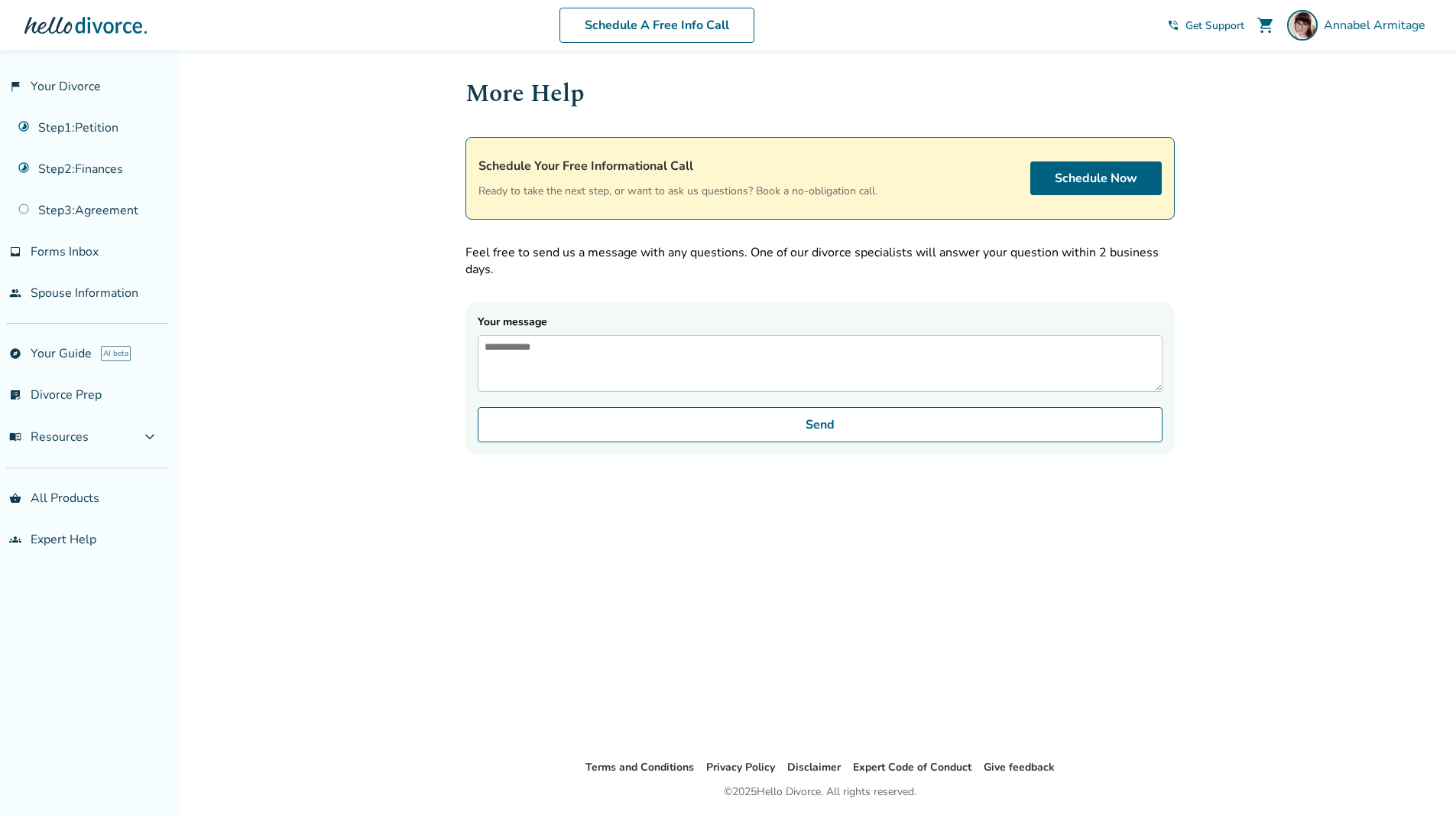
click at [680, 598] on div "More Help Schedule Your Free Informational Call Ready to take the next step, or…" at bounding box center [819, 404] width 734 height 707
drag, startPoint x: 76, startPoint y: 215, endPoint x: 143, endPoint y: 239, distance: 71.2
click at [77, 215] on link "Step 3 : Agreement" at bounding box center [84, 210] width 168 height 35
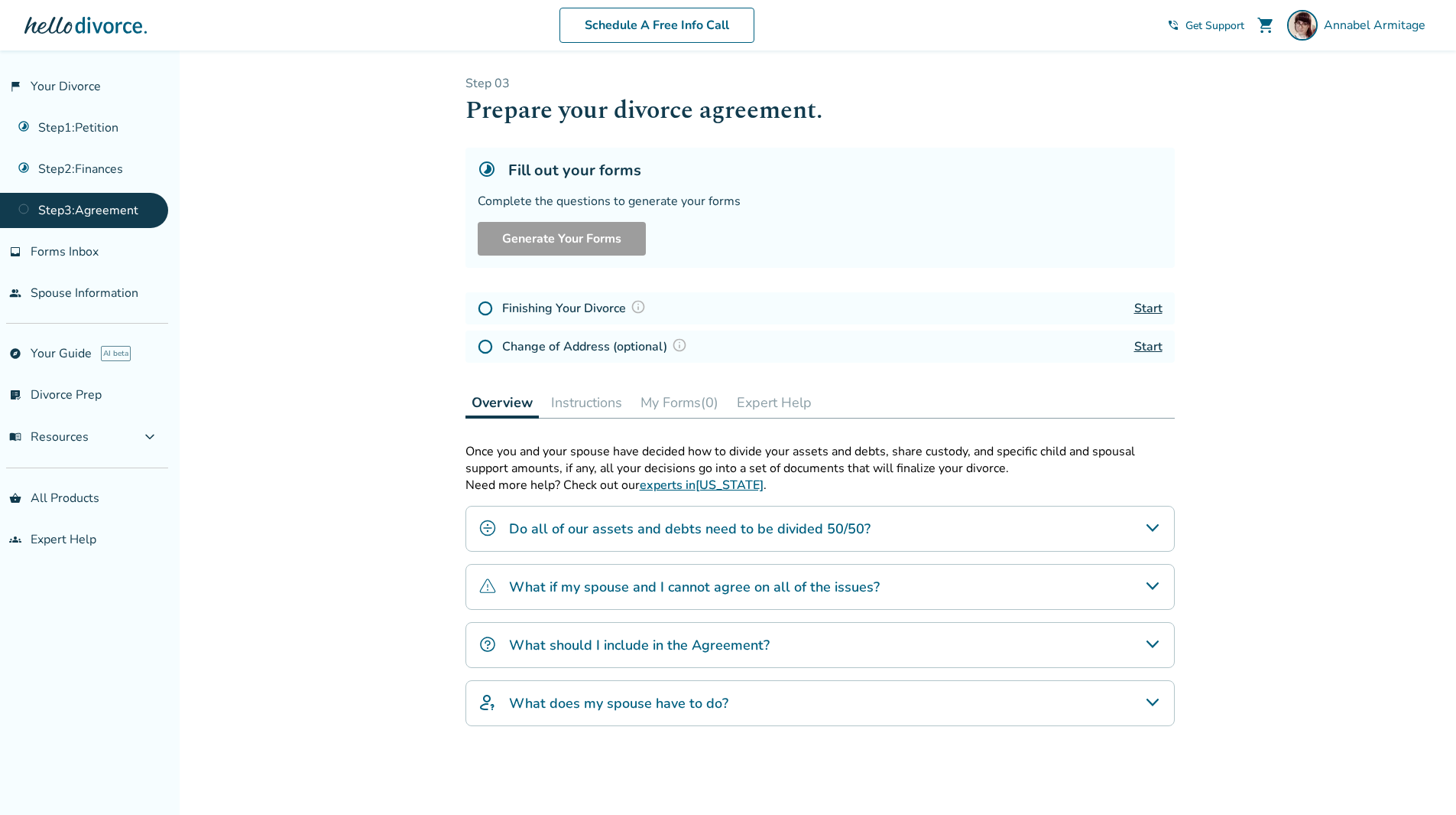
click at [718, 190] on div "Fill out your forms Complete the questions to generate your forms Generate Your…" at bounding box center [820, 207] width 710 height 120
click at [689, 400] on button "My Forms (0)" at bounding box center [679, 402] width 90 height 30
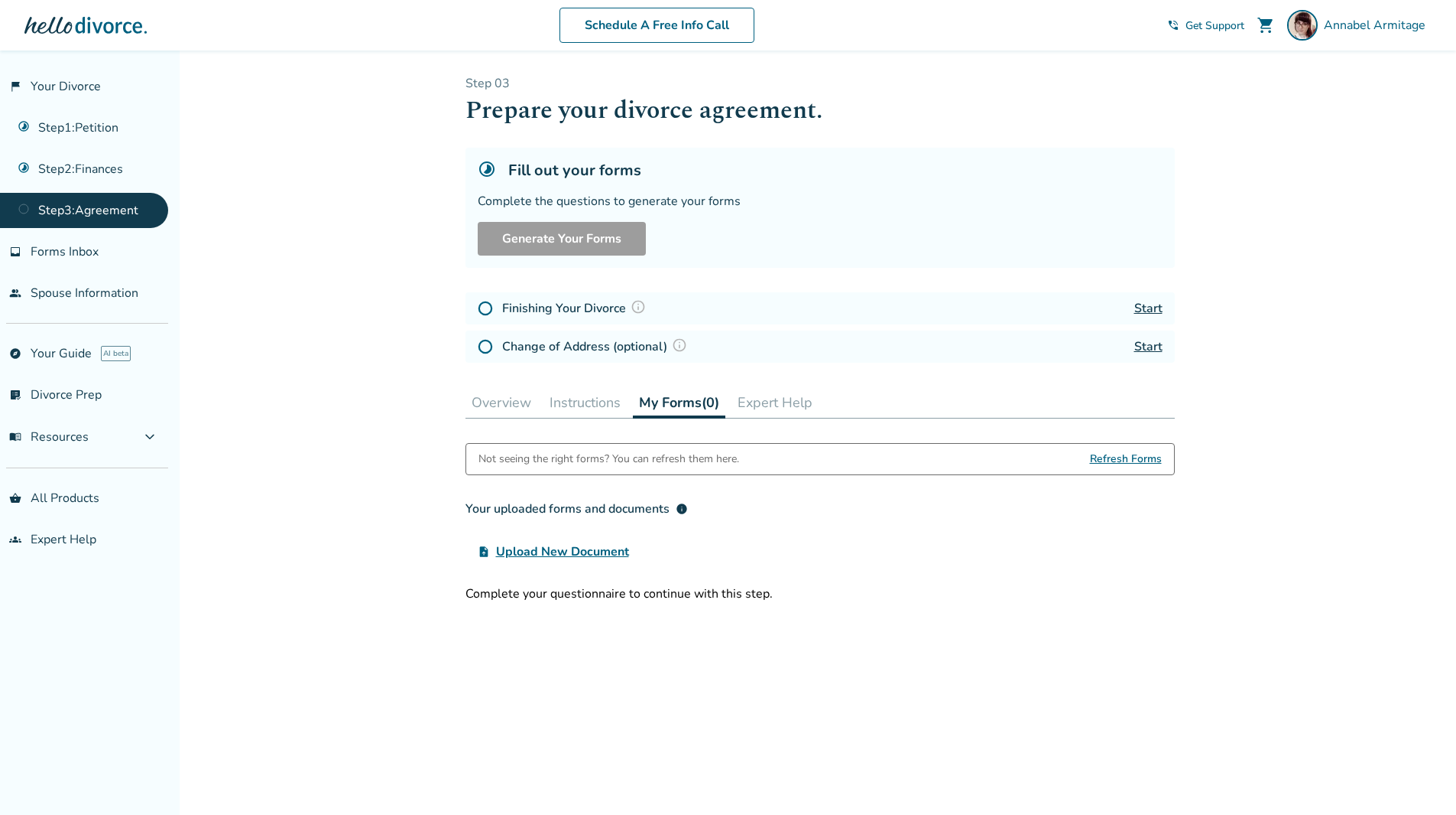
click at [760, 400] on button "Expert Help" at bounding box center [776, 402] width 87 height 30
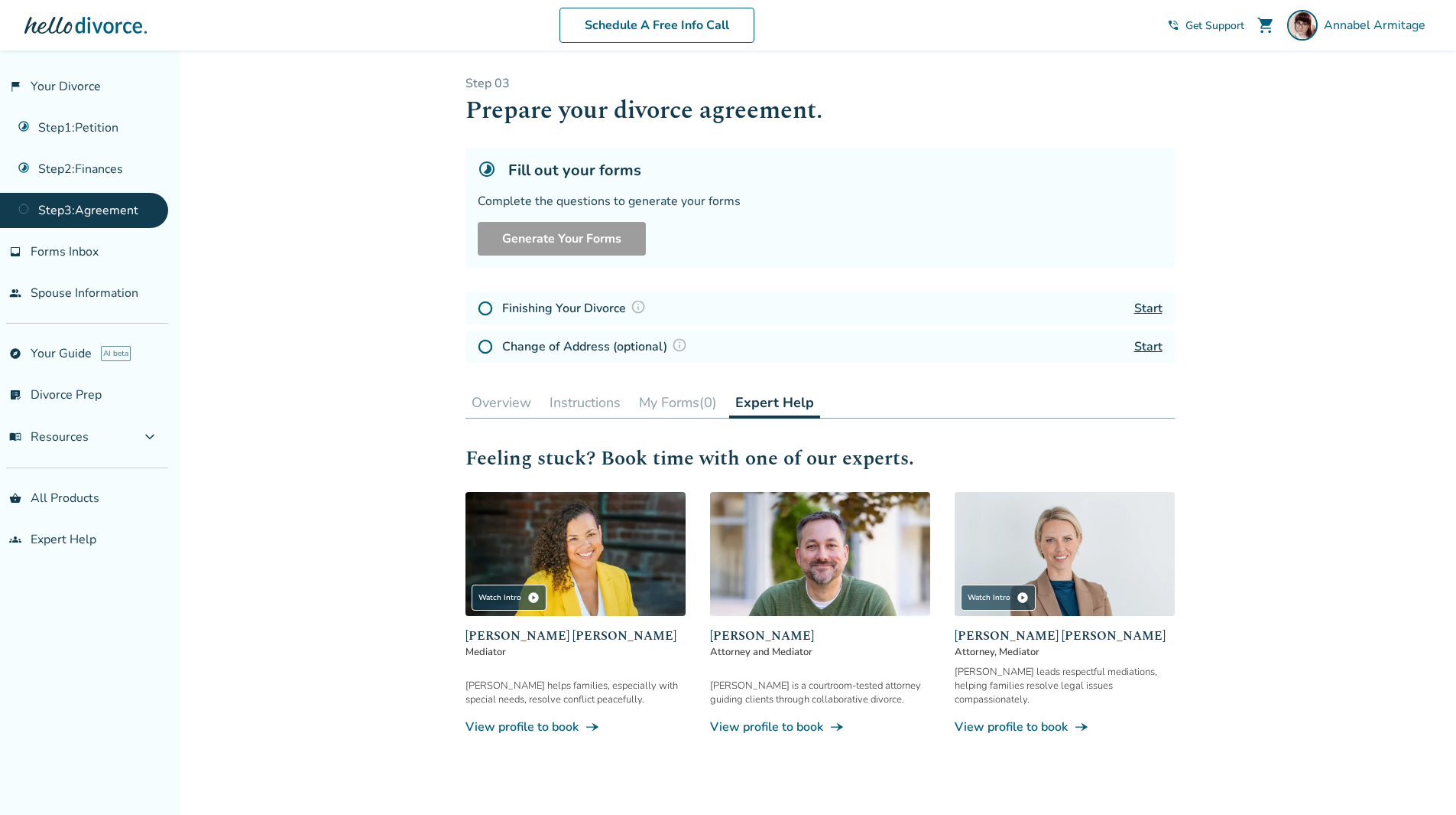
click at [515, 402] on button "Overview" at bounding box center [502, 402] width 72 height 30
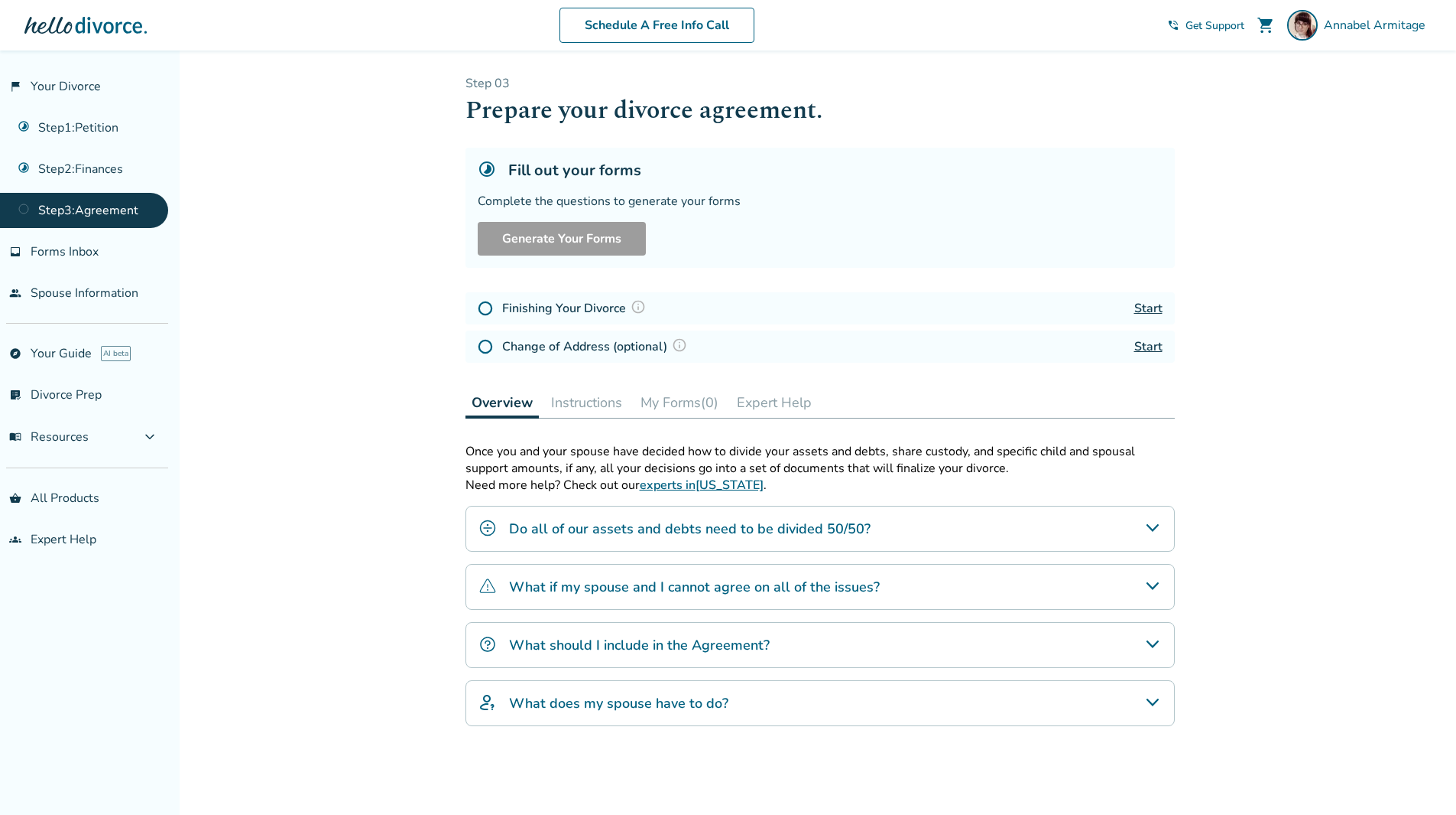
click at [775, 399] on button "Expert Help" at bounding box center [775, 402] width 87 height 30
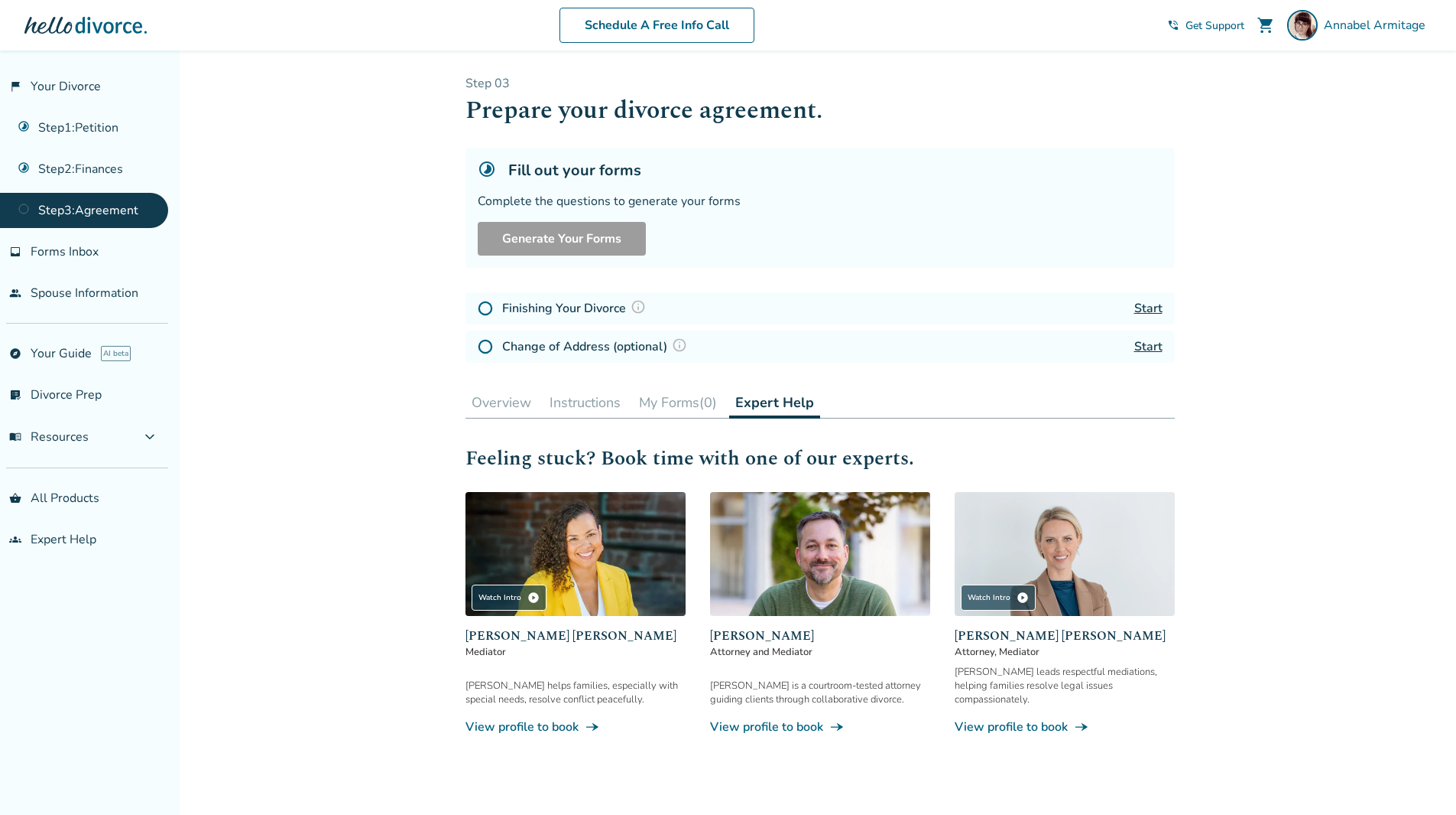
click at [1199, 25] on span "Get Support" at bounding box center [1215, 25] width 59 height 15
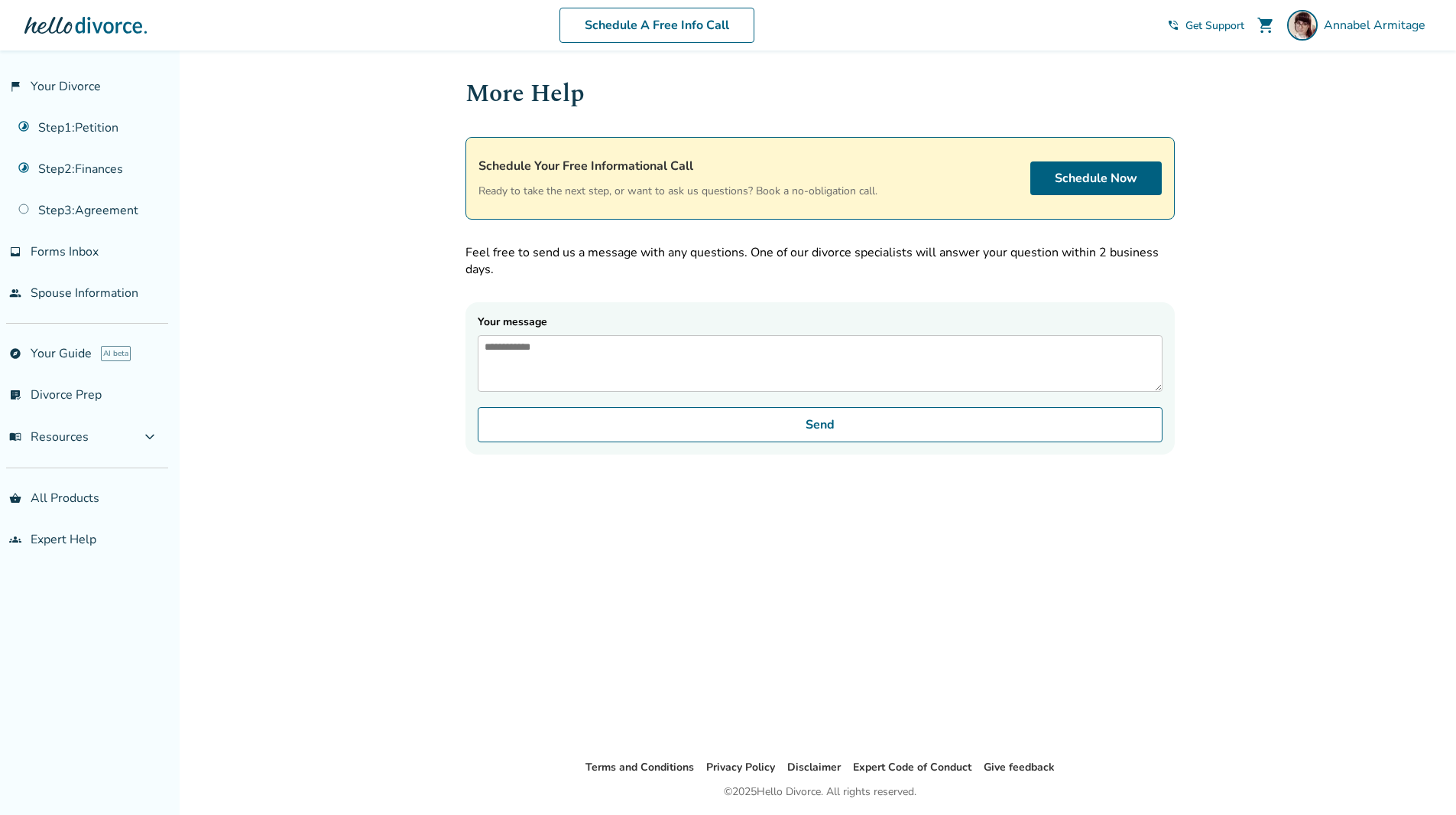
click at [623, 383] on textarea "Your message" at bounding box center [820, 363] width 685 height 56
click at [1323, 182] on div "Added to cart More Help Schedule Your Free Informational Call Ready to take the…" at bounding box center [728, 458] width 1456 height 815
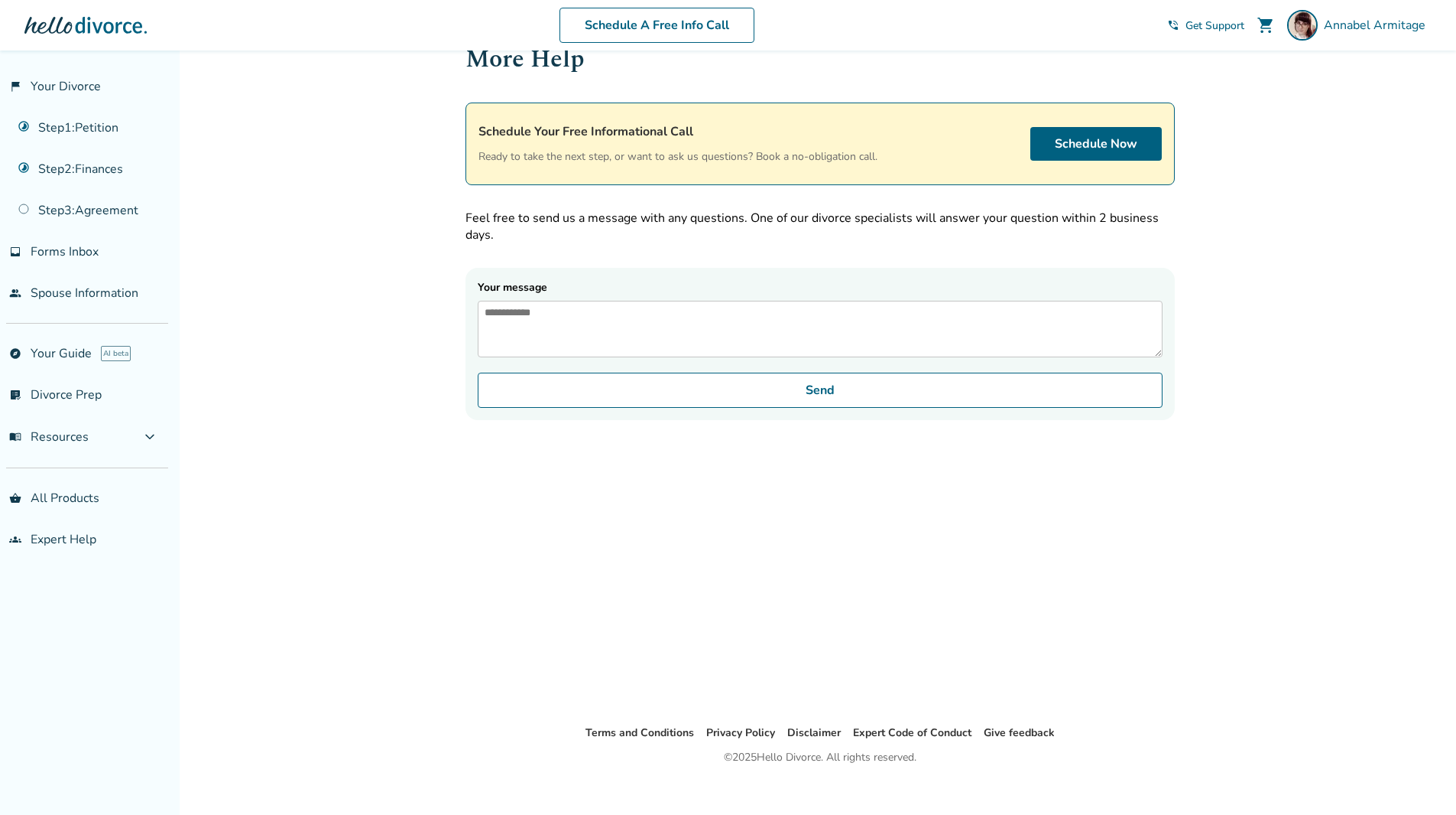
scroll to position [51, 0]
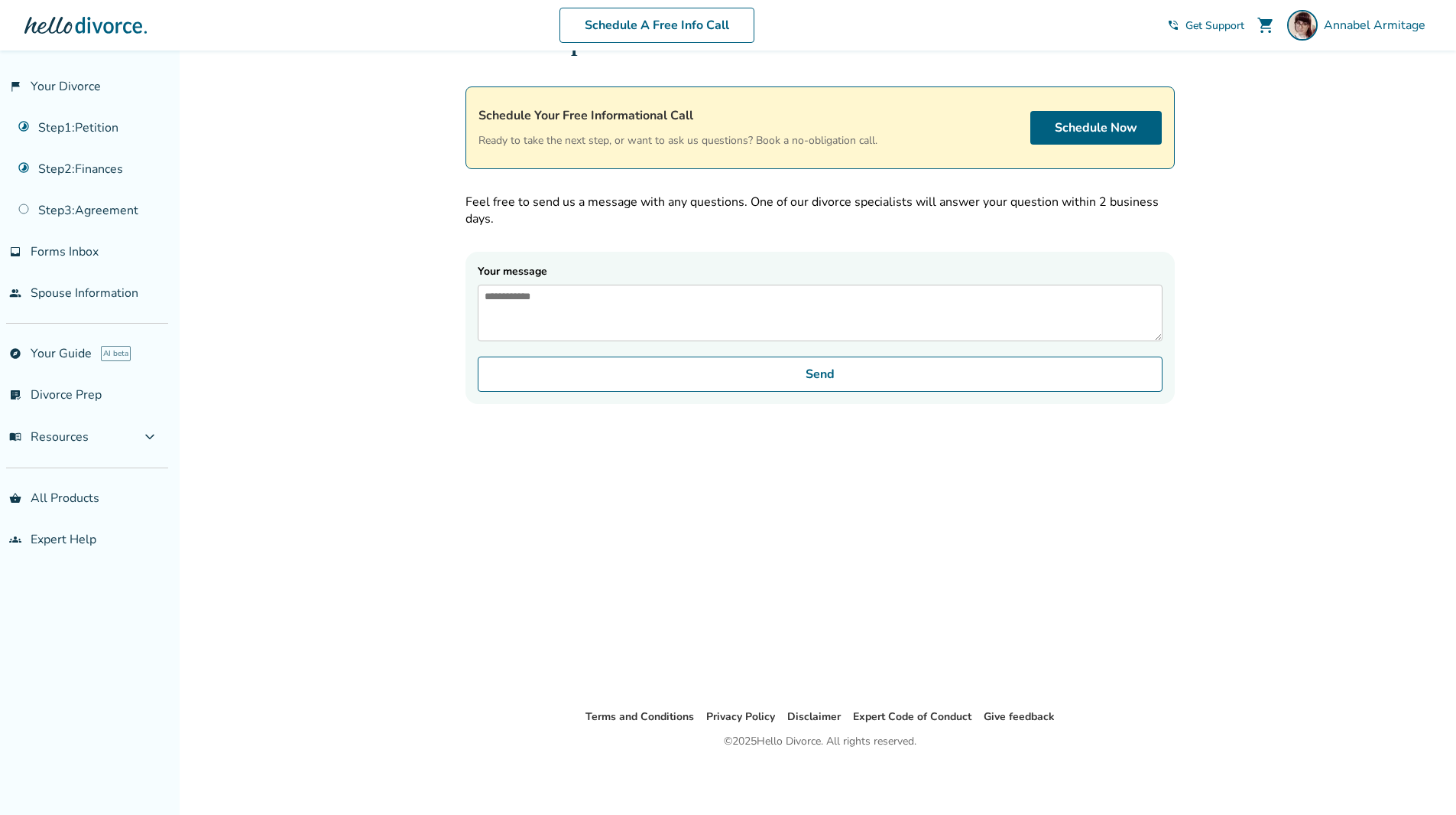
click at [680, 325] on textarea "Your message" at bounding box center [820, 313] width 685 height 56
click at [581, 322] on textarea "Your message" at bounding box center [820, 313] width 685 height 56
click at [1087, 329] on textarea "**********" at bounding box center [820, 313] width 685 height 56
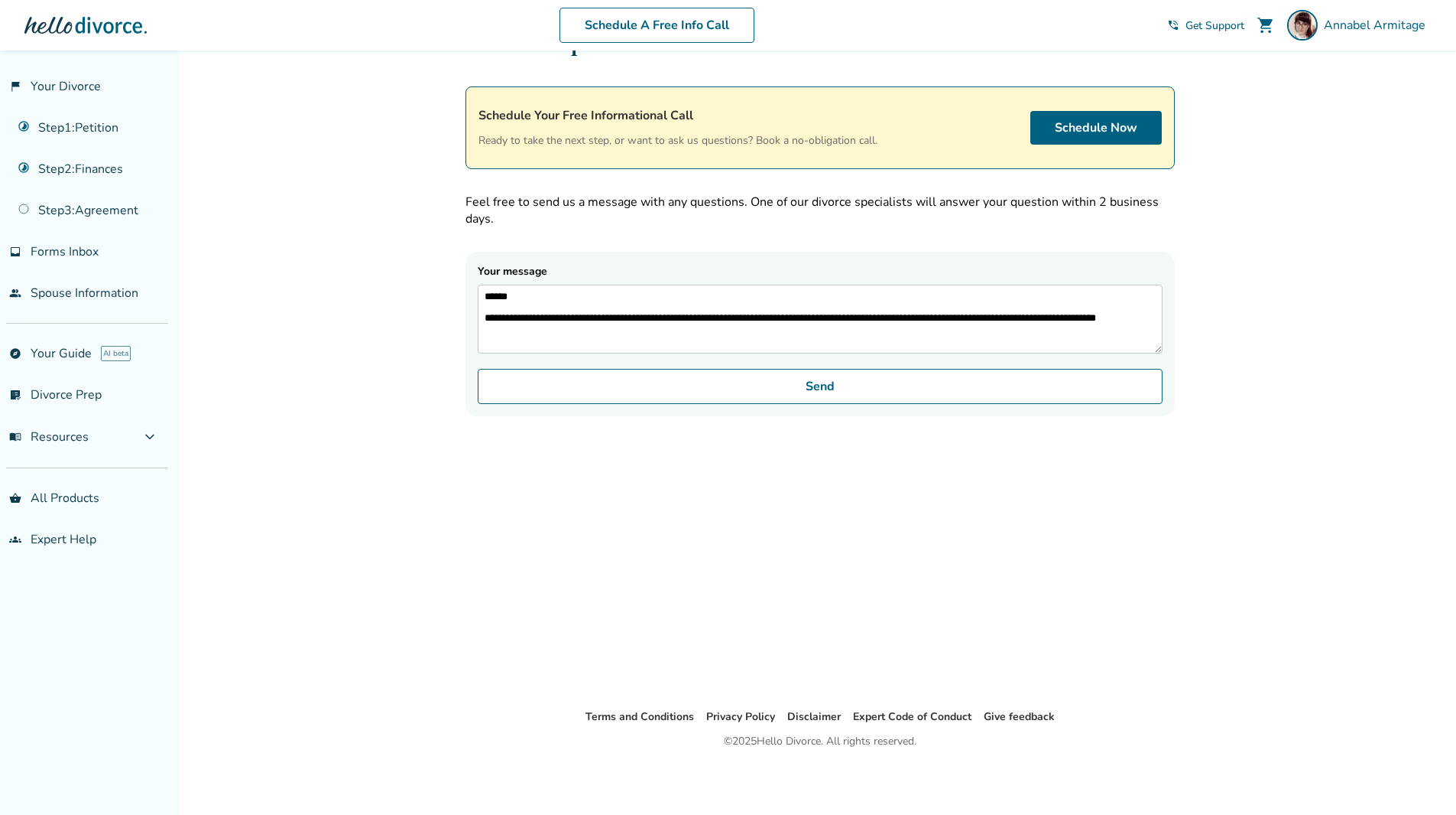
scroll to position [0, 0]
paste textarea "**********"
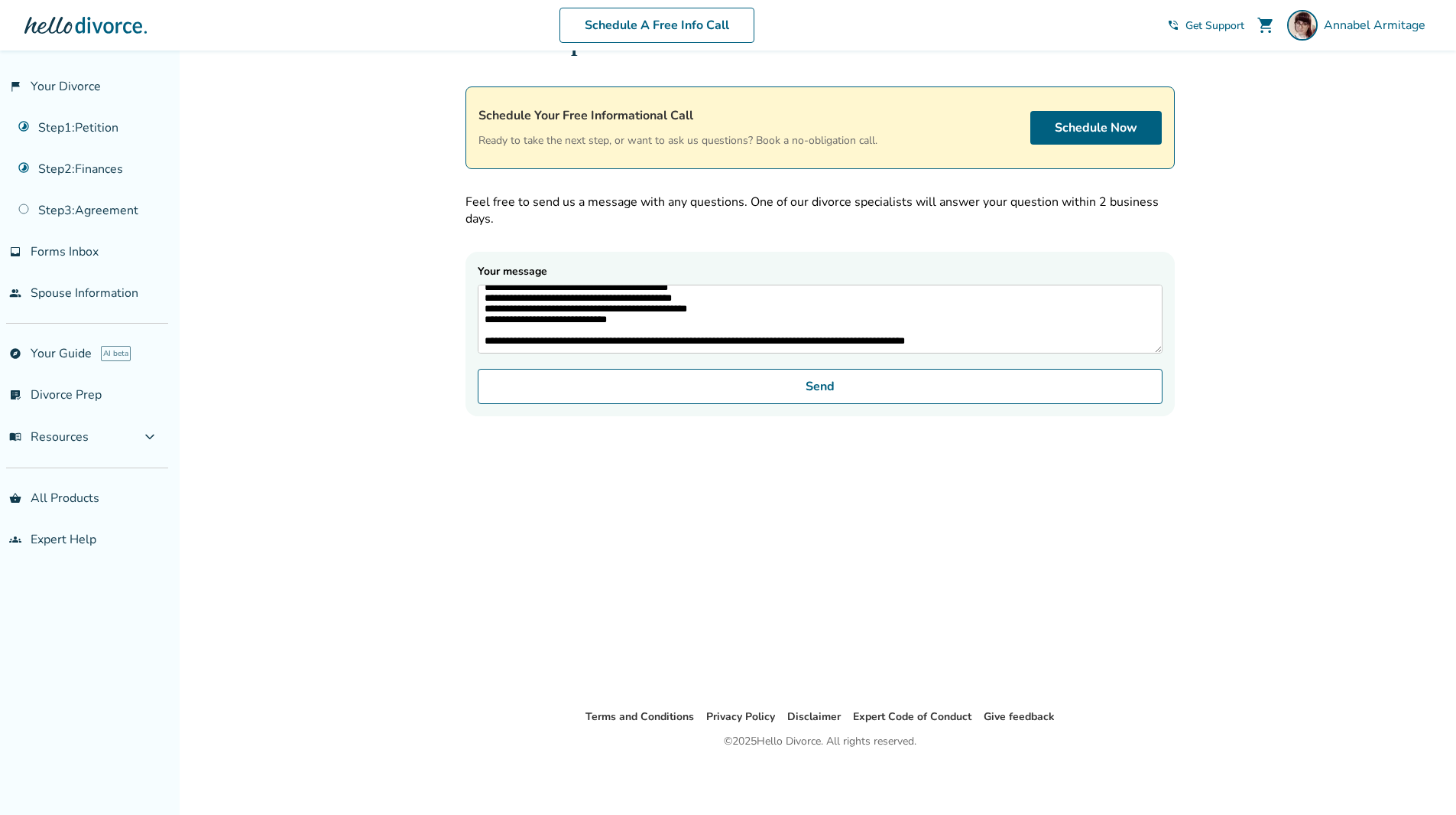
scroll to position [104, 0]
drag, startPoint x: 96, startPoint y: 731, endPoint x: 135, endPoint y: 696, distance: 52.4
click at [96, 731] on div "flag_2 Your Divorce Step 1 : Petition Step 2 : Finances Step 3 : Agreement inbo…" at bounding box center [89, 433] width 180 height 764
click at [1011, 326] on textarea "**********" at bounding box center [820, 319] width 685 height 69
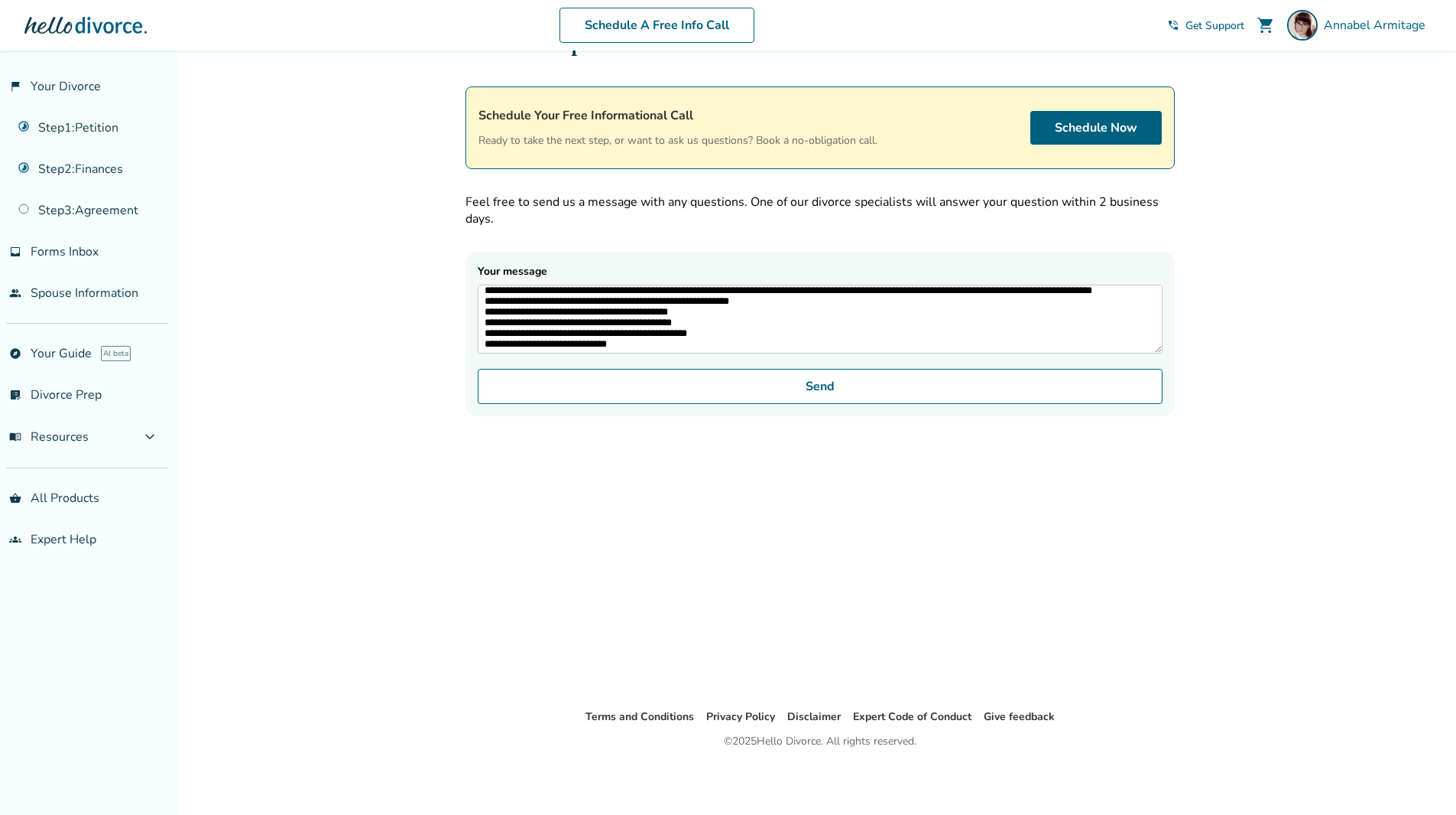
scroll to position [18, 0]
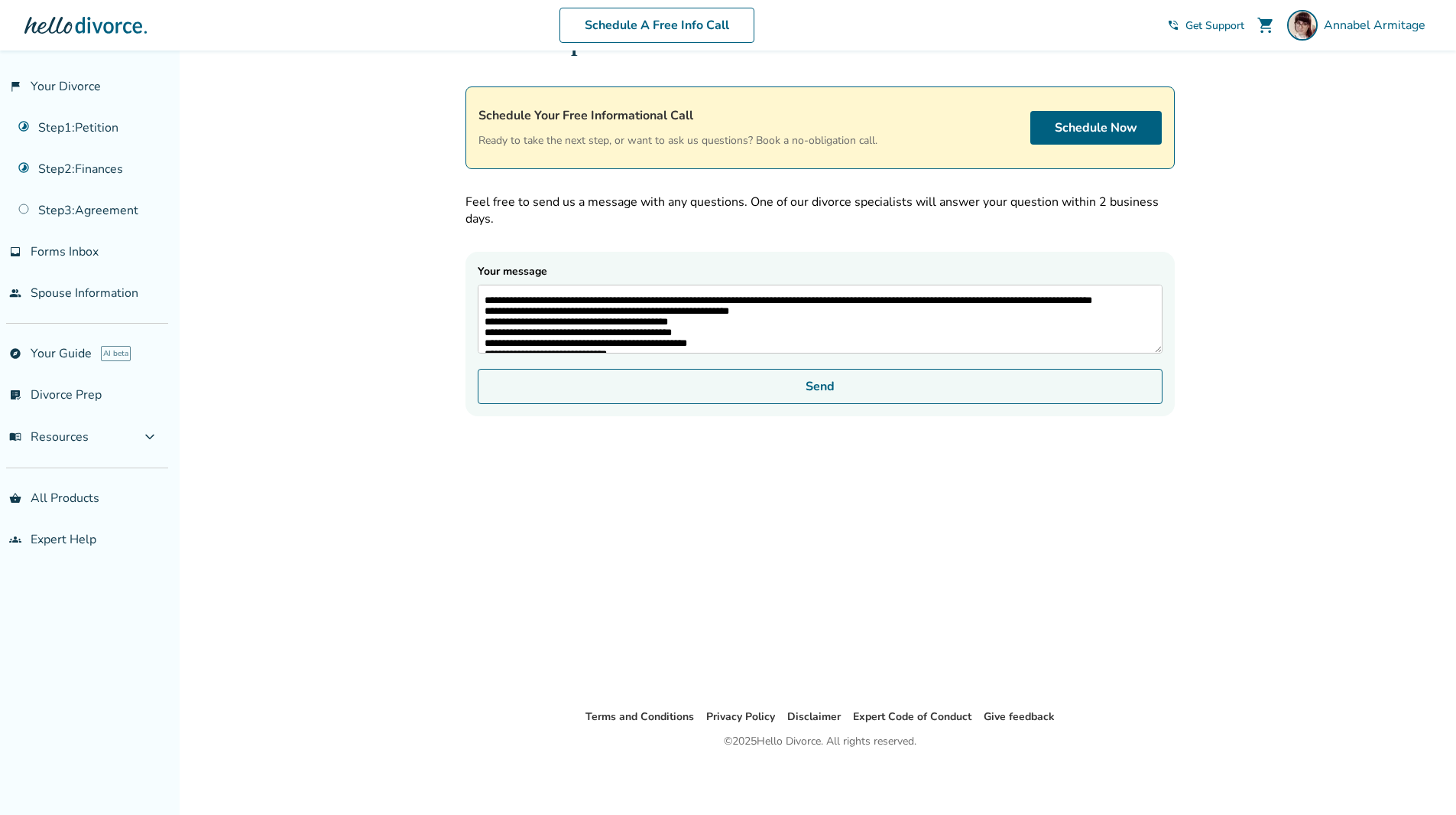
type textarea "**********"
click at [730, 386] on button "Send" at bounding box center [820, 386] width 685 height 35
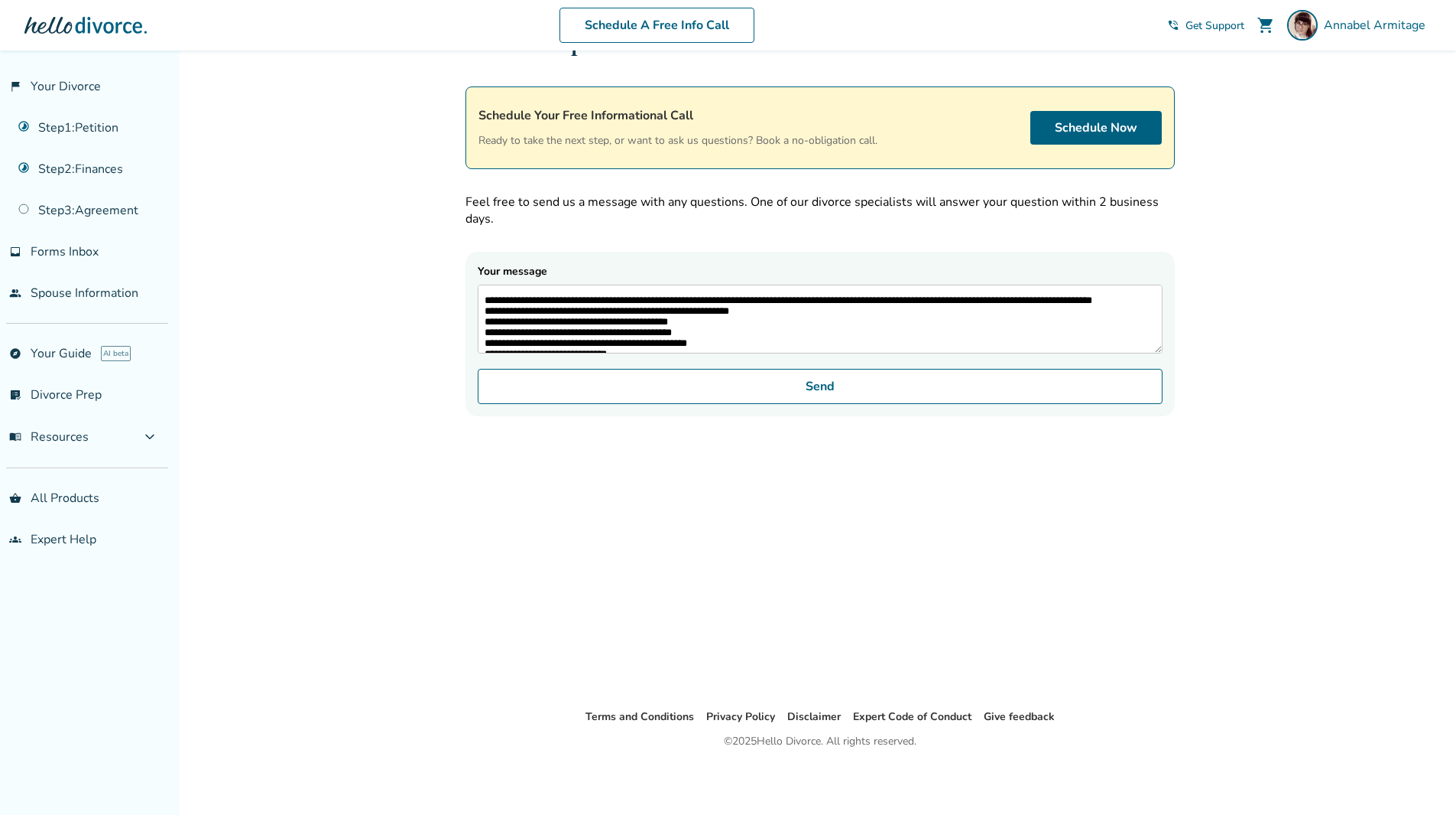
click at [685, 329] on textarea "**********" at bounding box center [820, 319] width 685 height 69
click at [753, 503] on div "**********" at bounding box center [819, 353] width 734 height 707
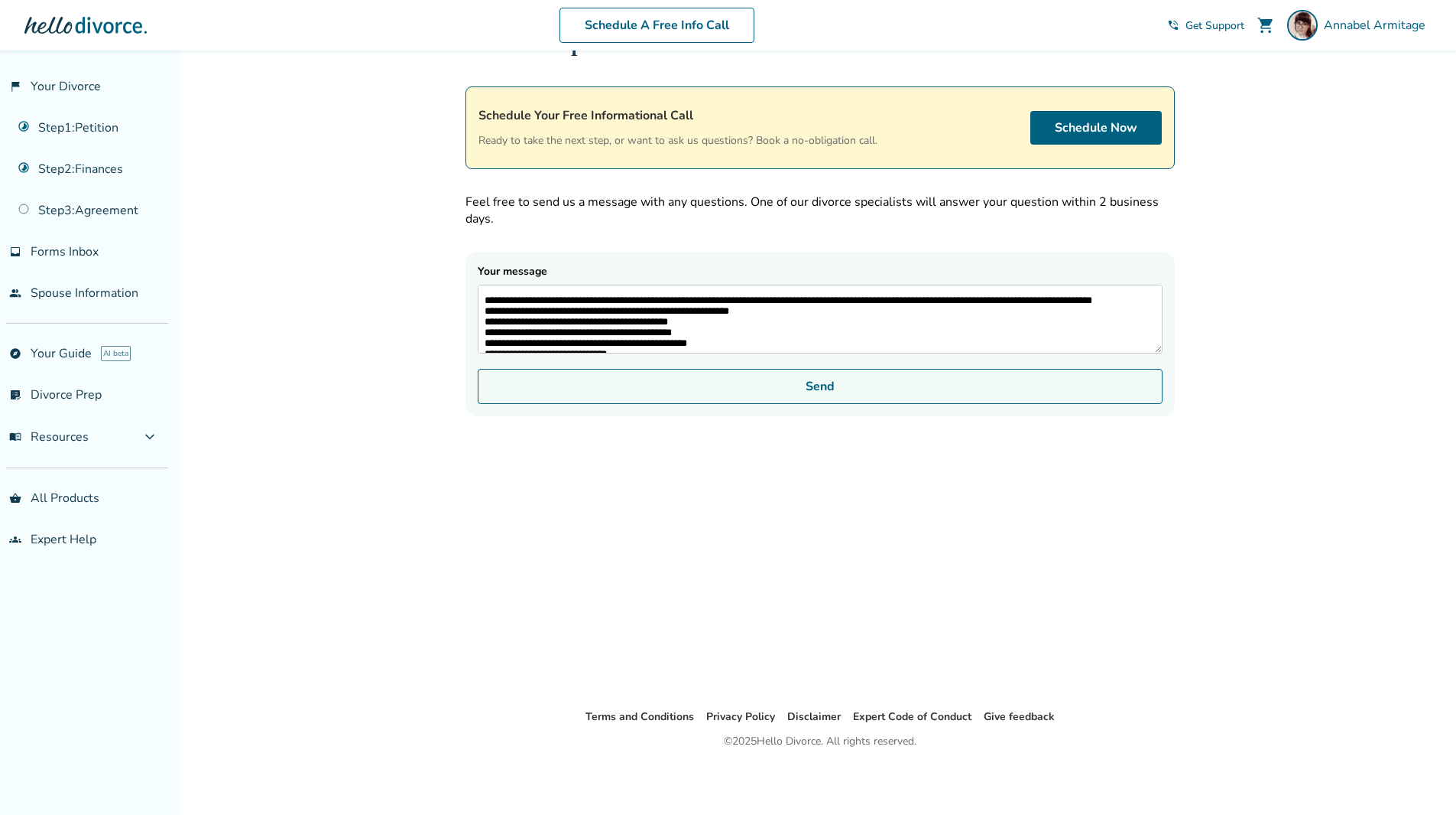
click at [817, 383] on button "Send" at bounding box center [820, 386] width 685 height 35
